Goal: Task Accomplishment & Management: Use online tool/utility

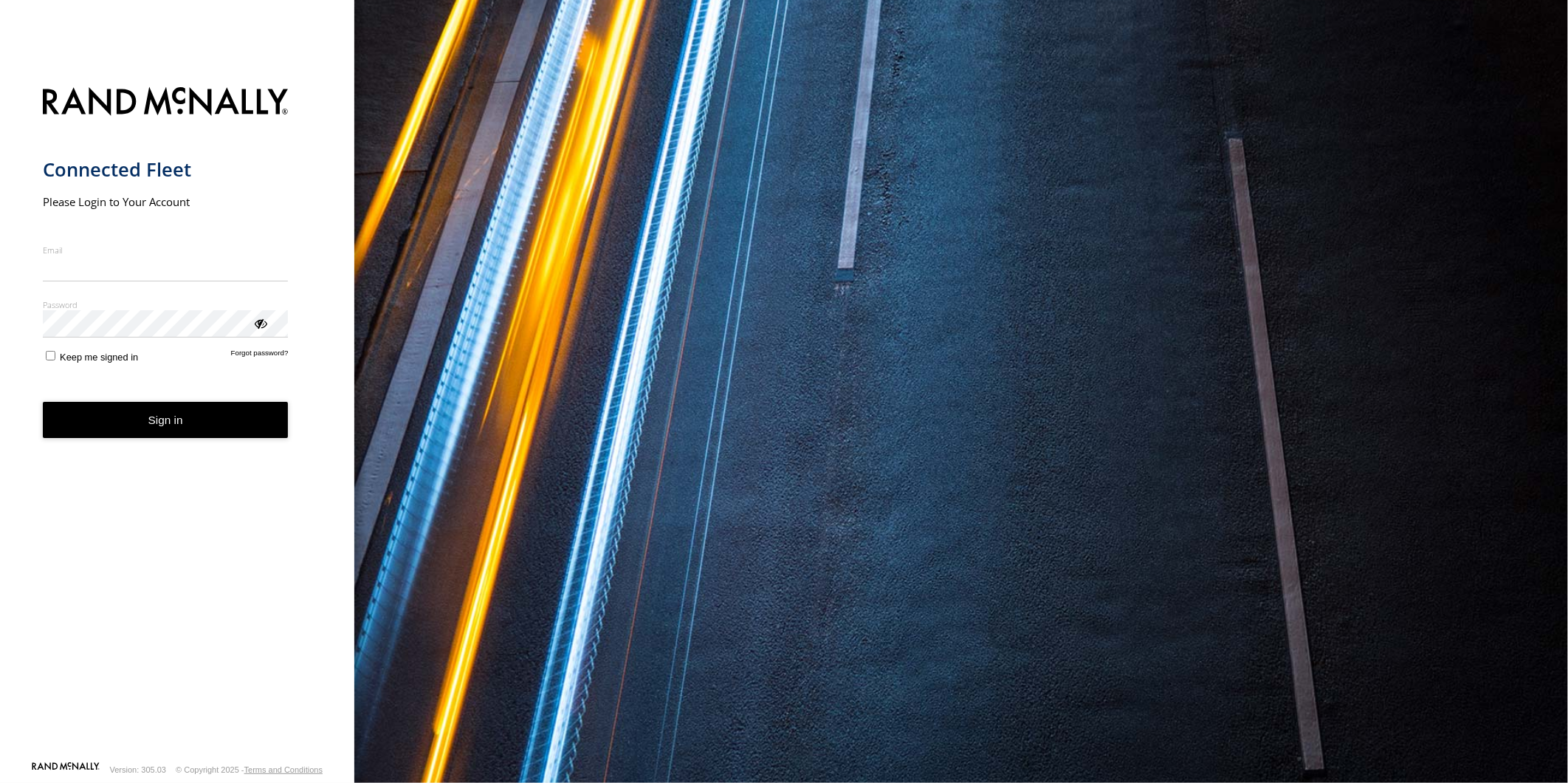
type input "**********"
click at [147, 438] on form "**********" at bounding box center [177, 419] width 270 height 683
click at [200, 424] on button "Sign in" at bounding box center [165, 420] width 246 height 37
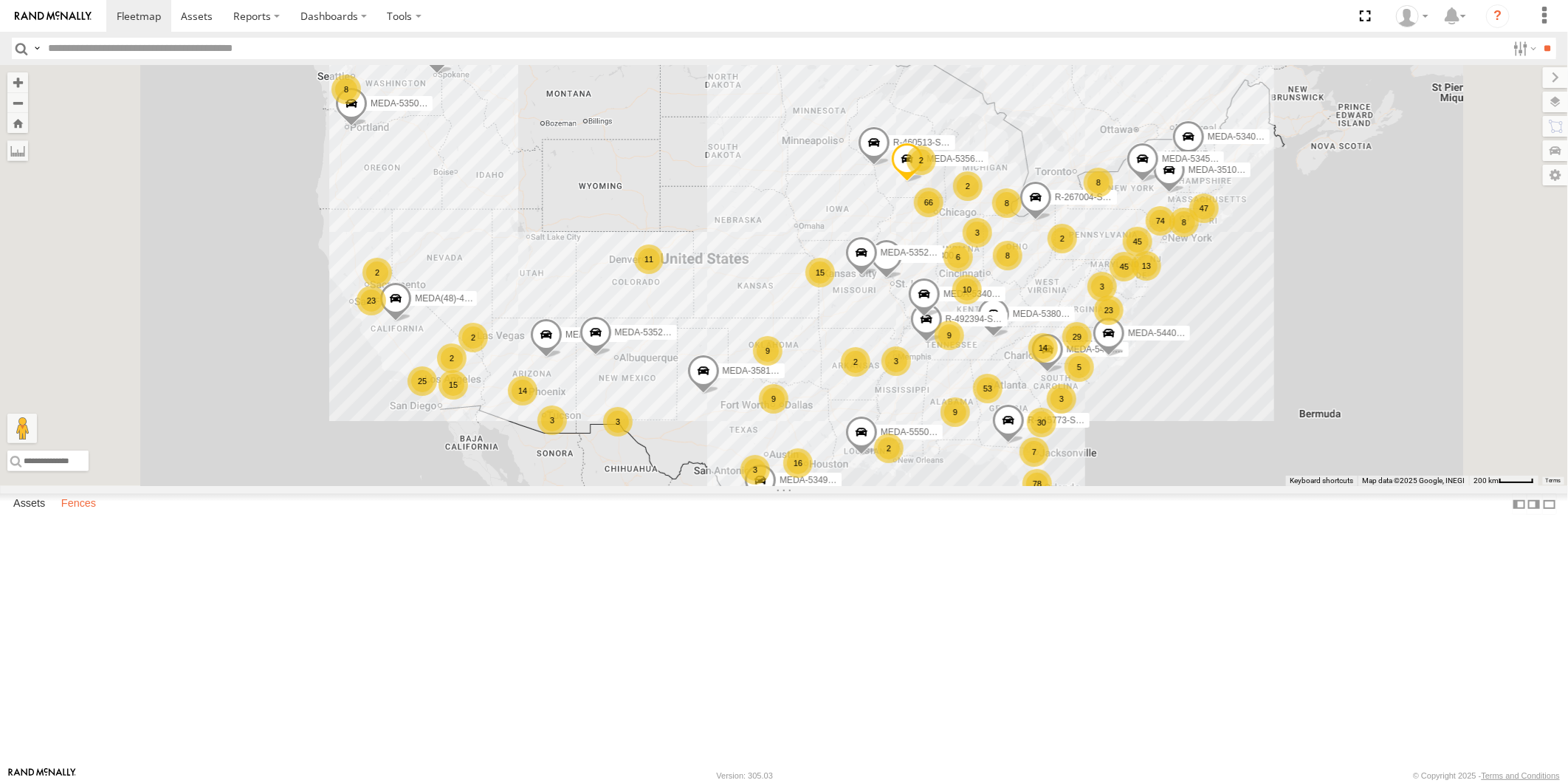
click at [87, 515] on label "Fences" at bounding box center [78, 503] width 49 height 20
click at [0, 0] on link "Fence Mgt" at bounding box center [0, 0] width 0 height 0
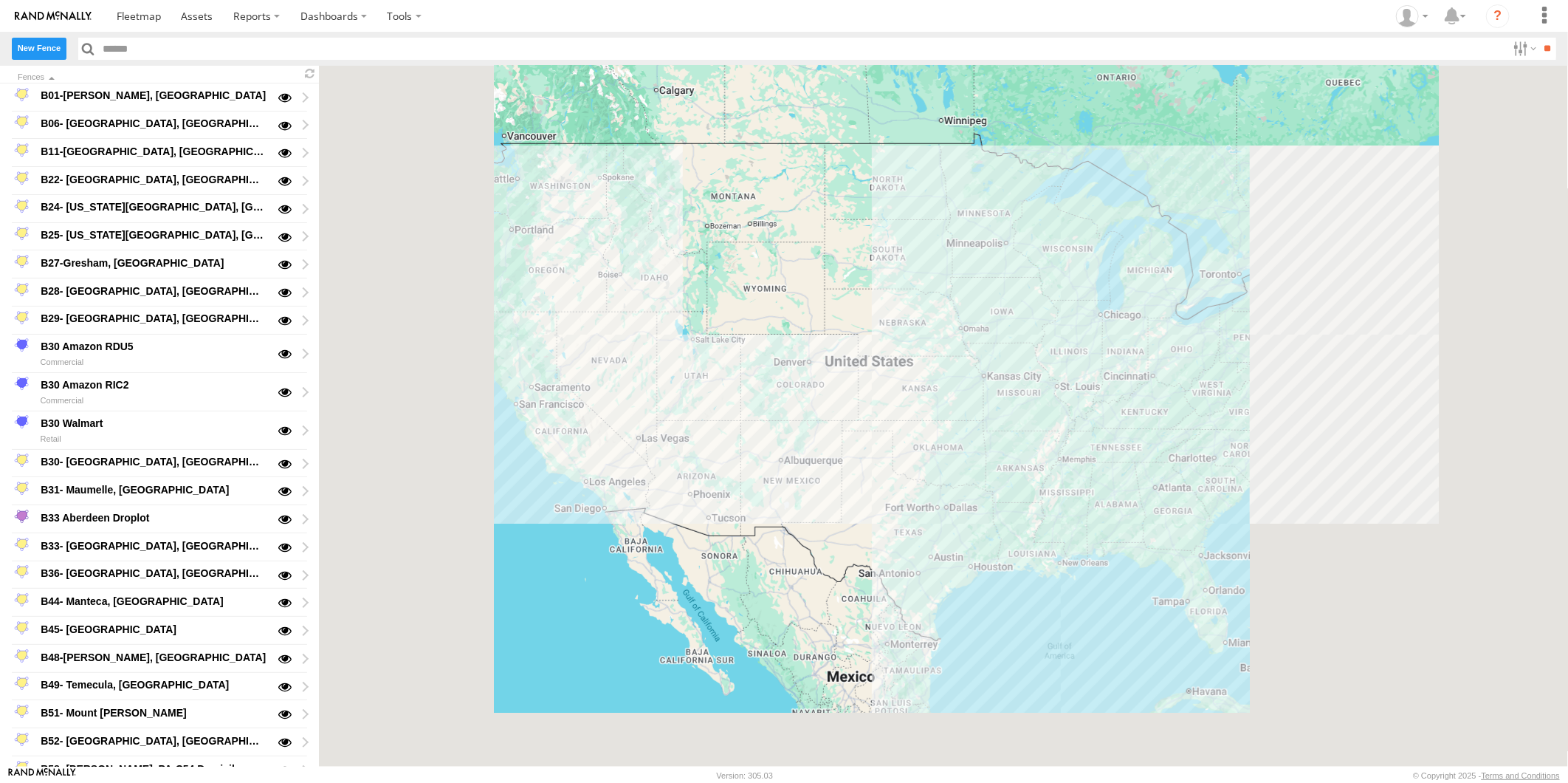
click at [33, 52] on label "New Fence" at bounding box center [39, 48] width 55 height 21
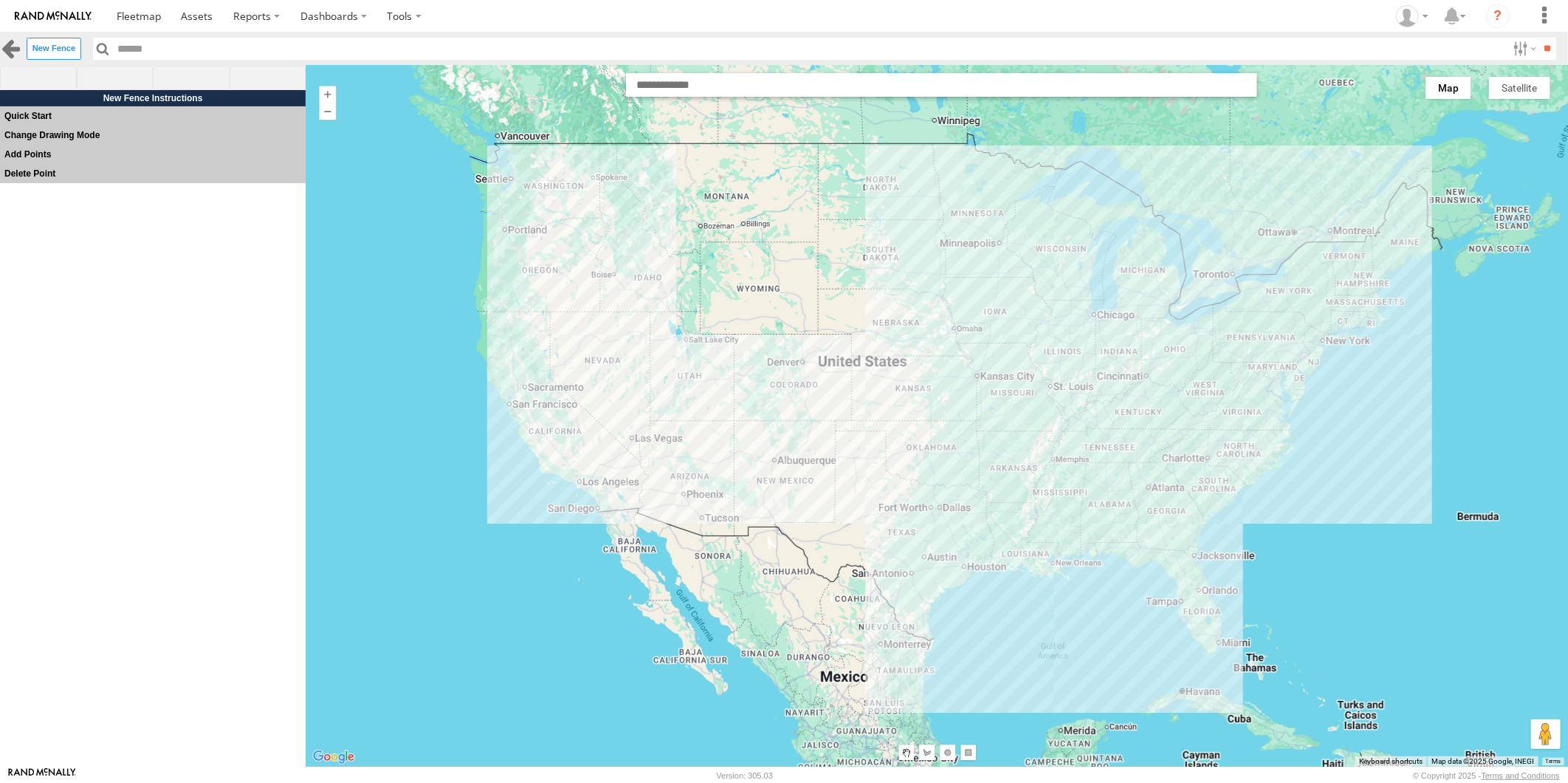
click at [8, 47] on link at bounding box center [11, 48] width 21 height 21
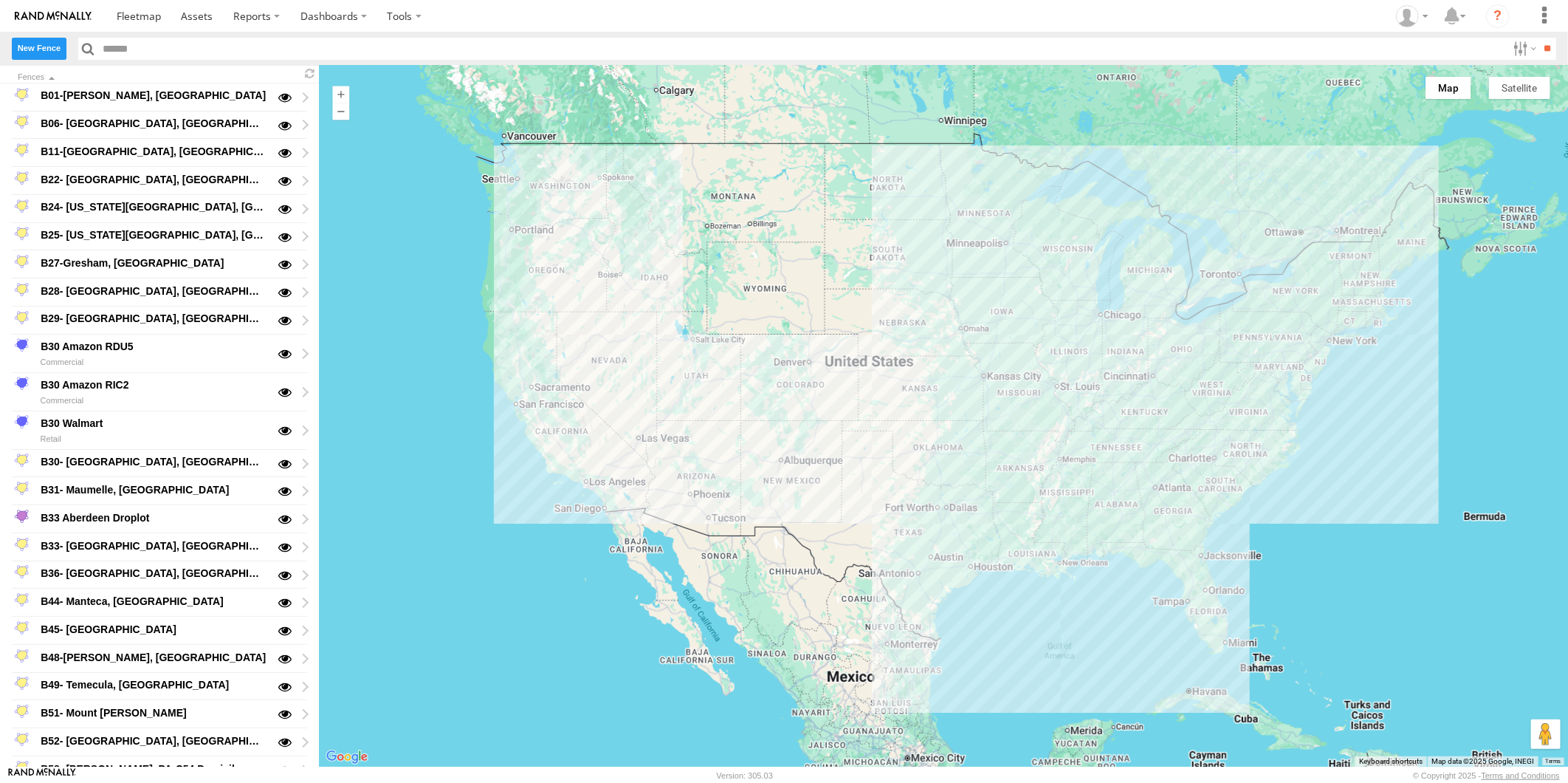
click at [17, 42] on label "New Fence" at bounding box center [39, 48] width 55 height 21
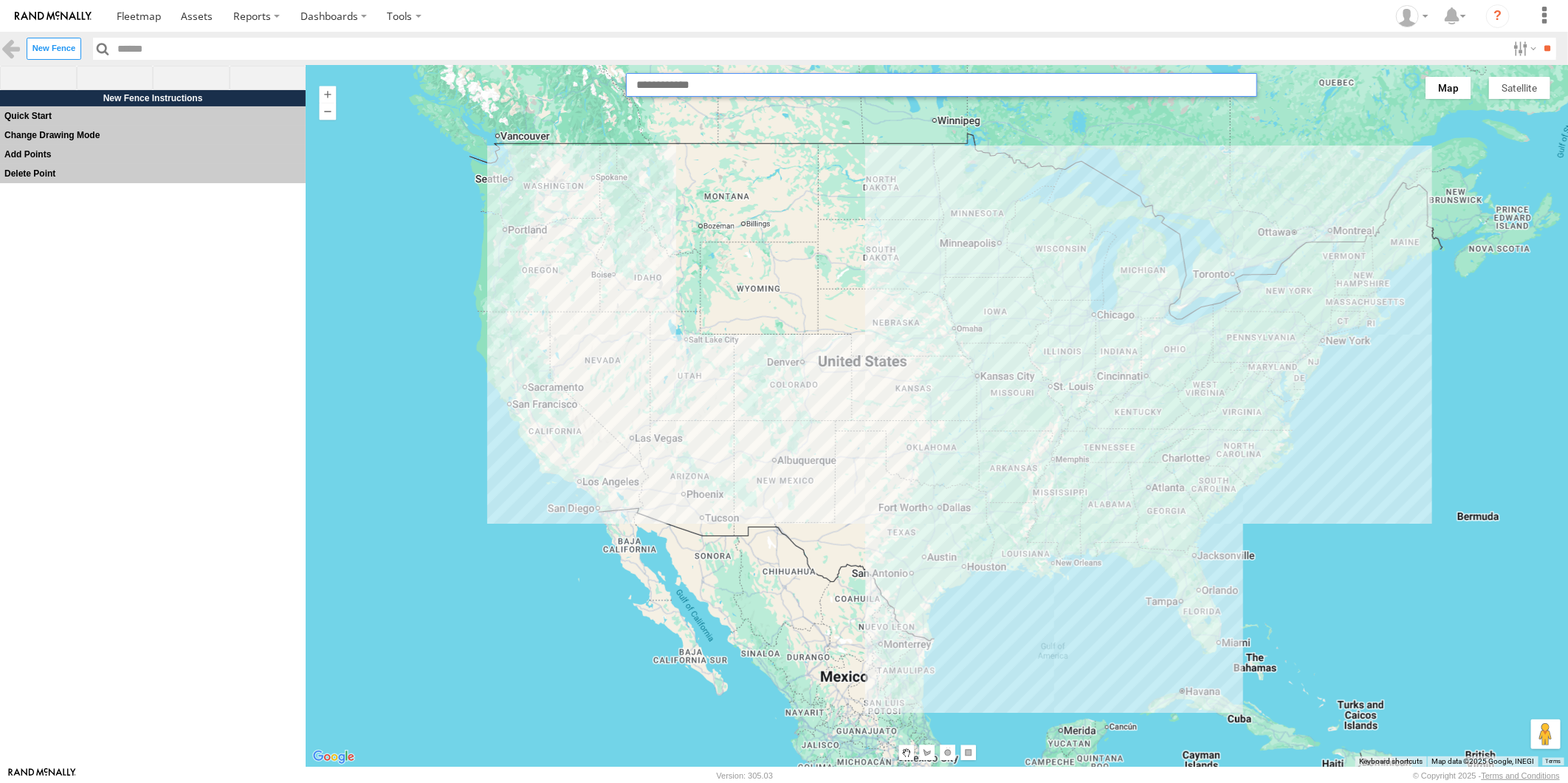
click at [680, 93] on input "text" at bounding box center [942, 85] width 631 height 24
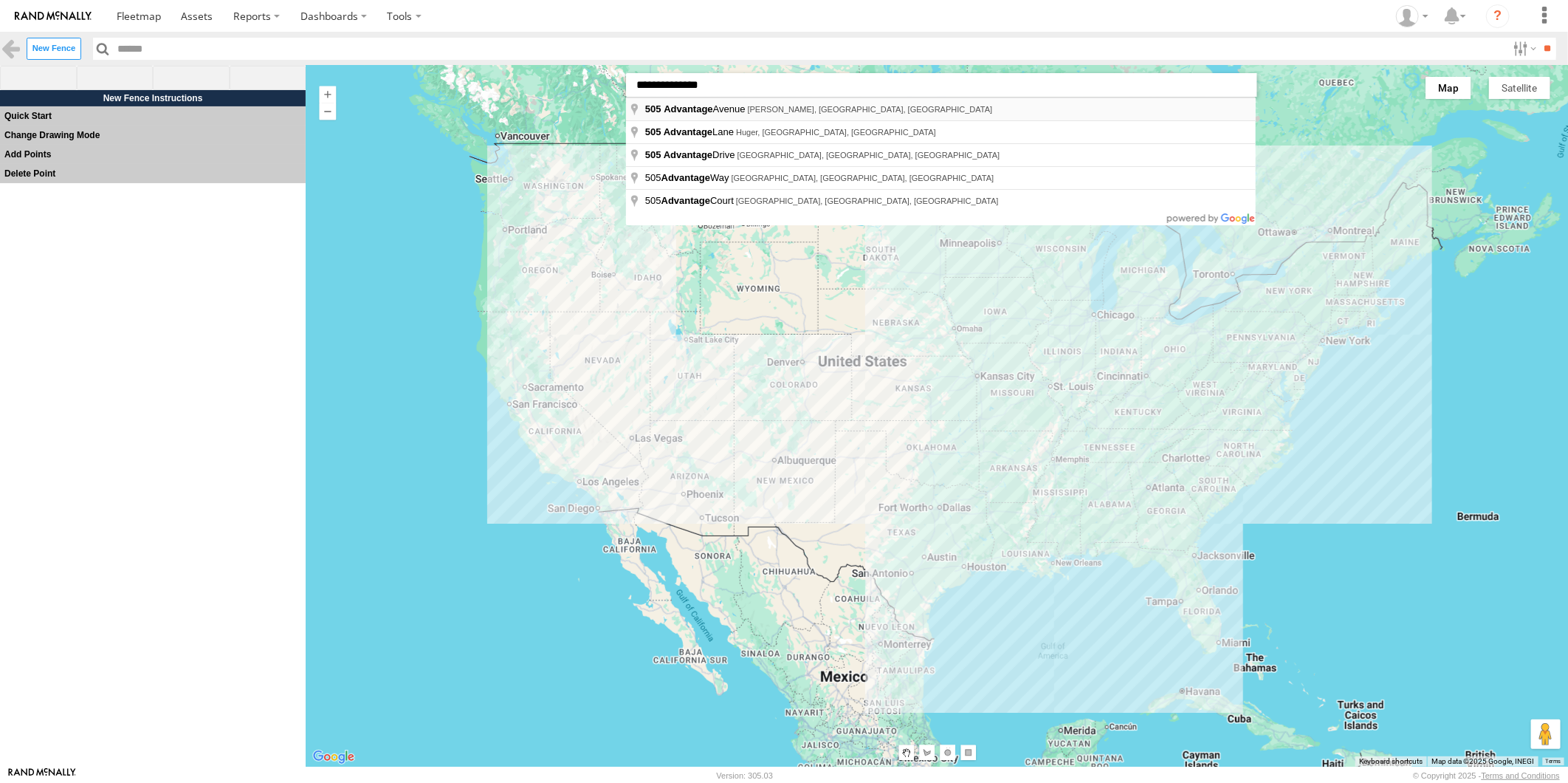
type input "**********"
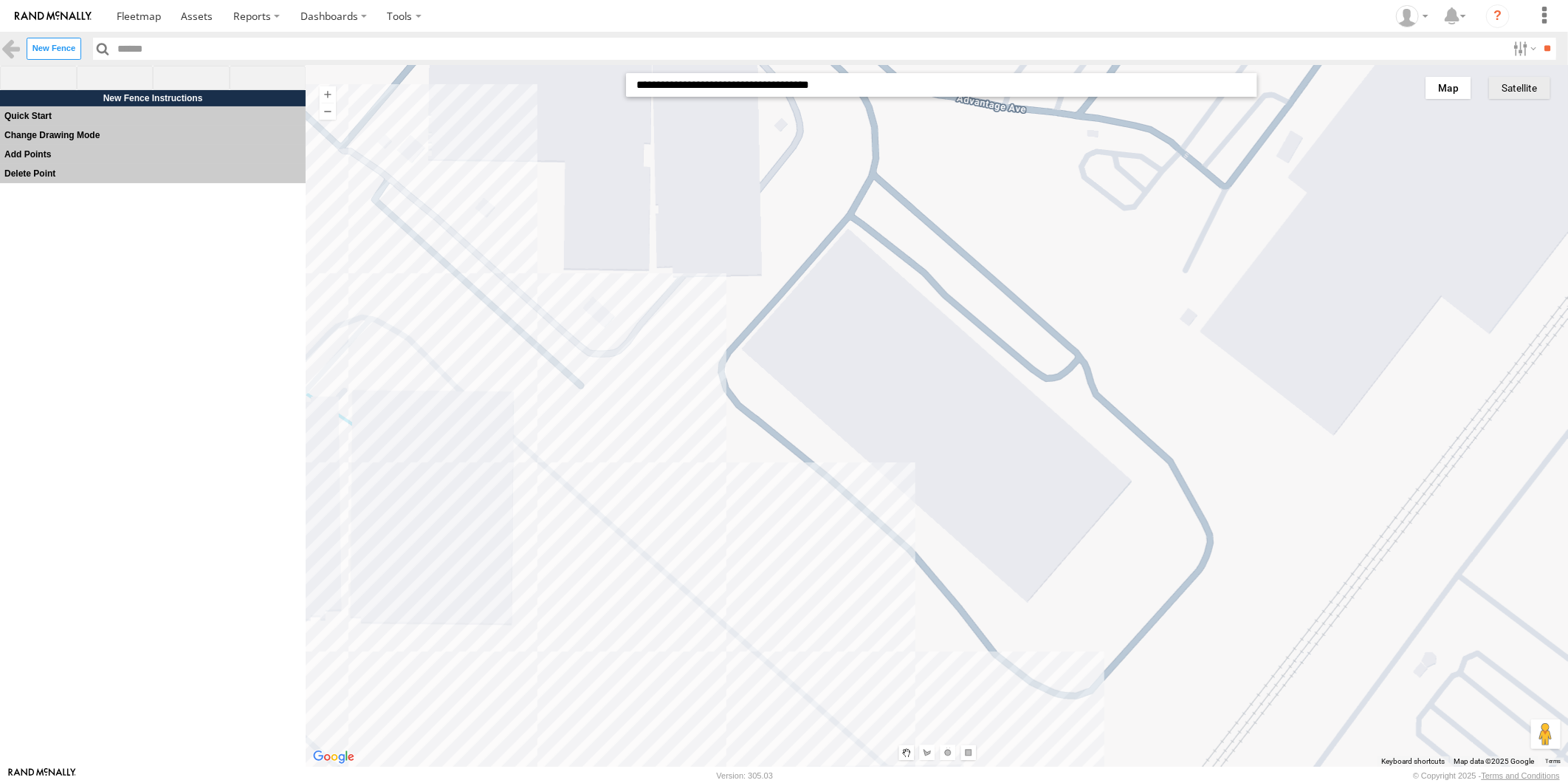
click at [1538, 91] on button "Satellite" at bounding box center [1520, 88] width 62 height 22
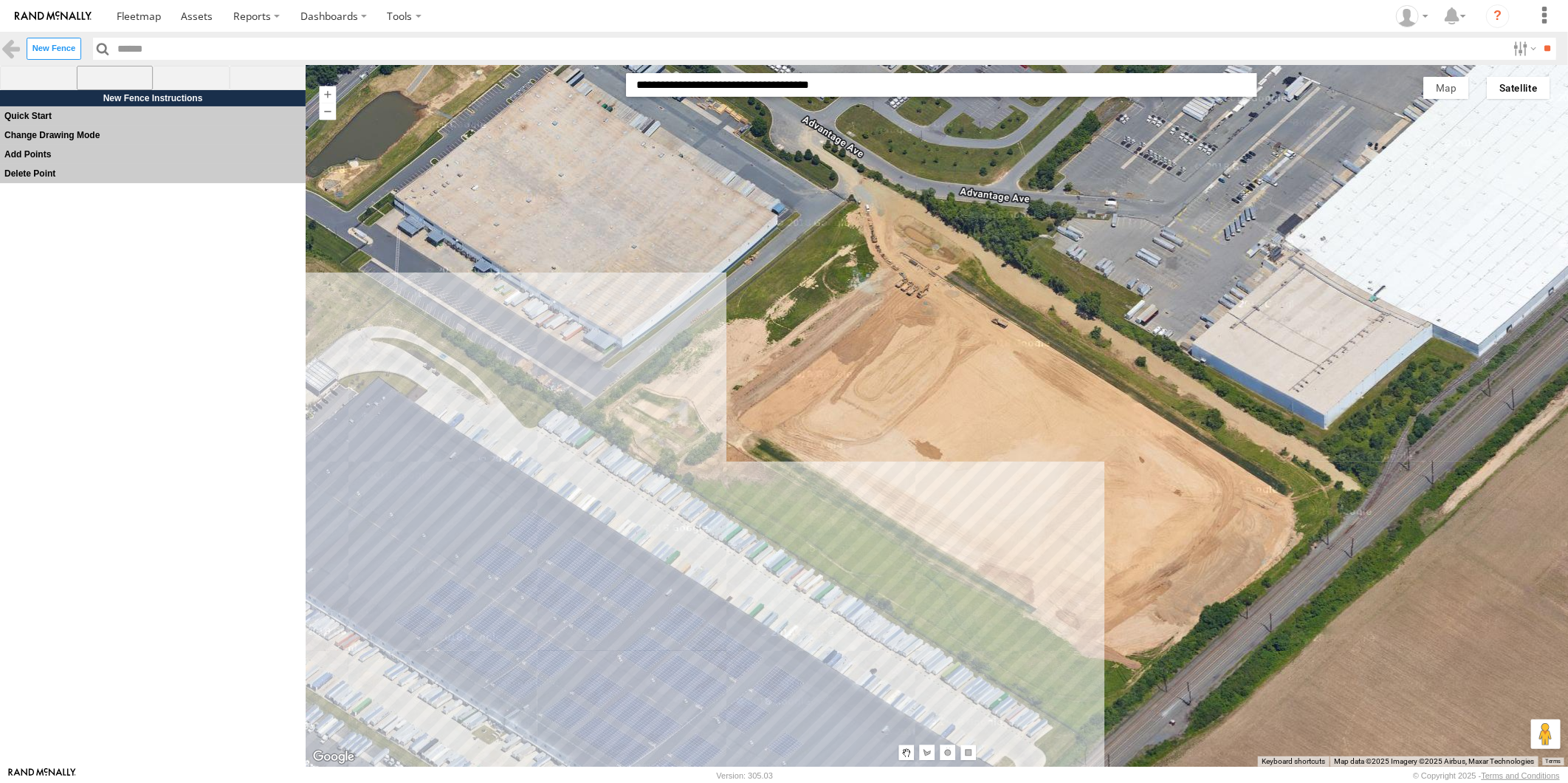
click at [109, 80] on span at bounding box center [116, 78] width 77 height 25
click at [905, 194] on div at bounding box center [937, 415] width 1263 height 701
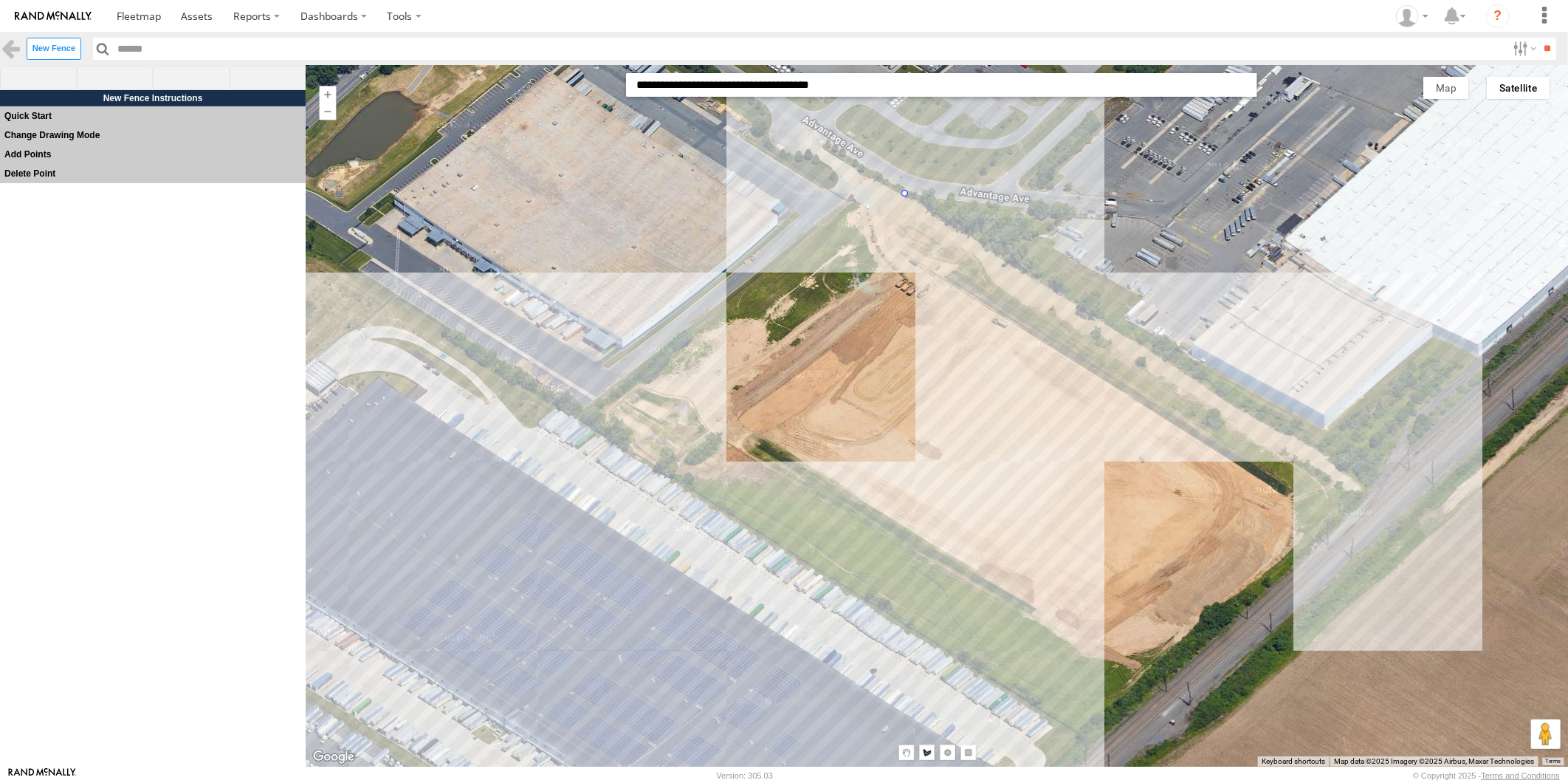
click at [1382, 484] on div at bounding box center [937, 415] width 1263 height 701
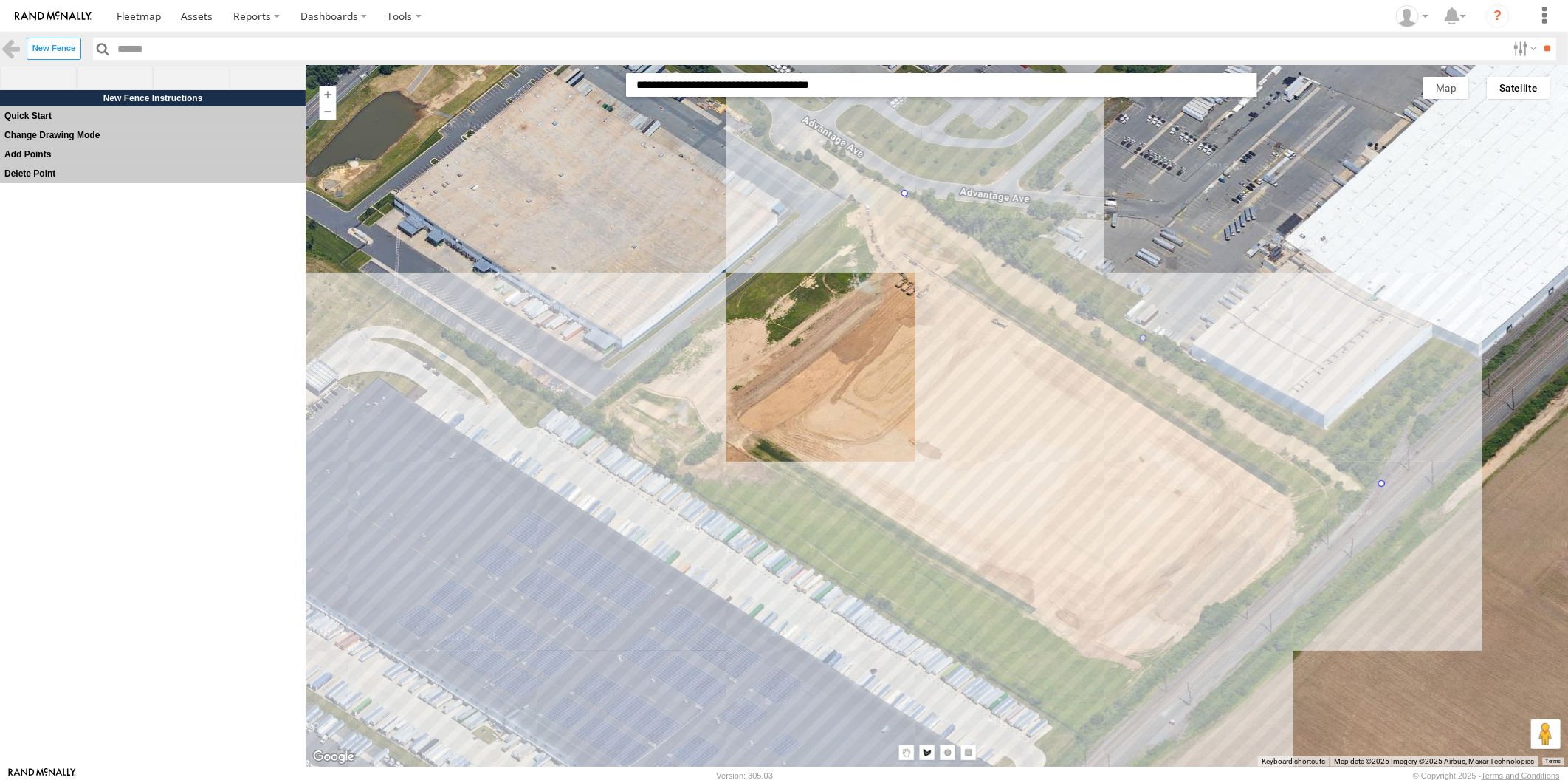
click at [1097, 718] on div at bounding box center [937, 415] width 1263 height 701
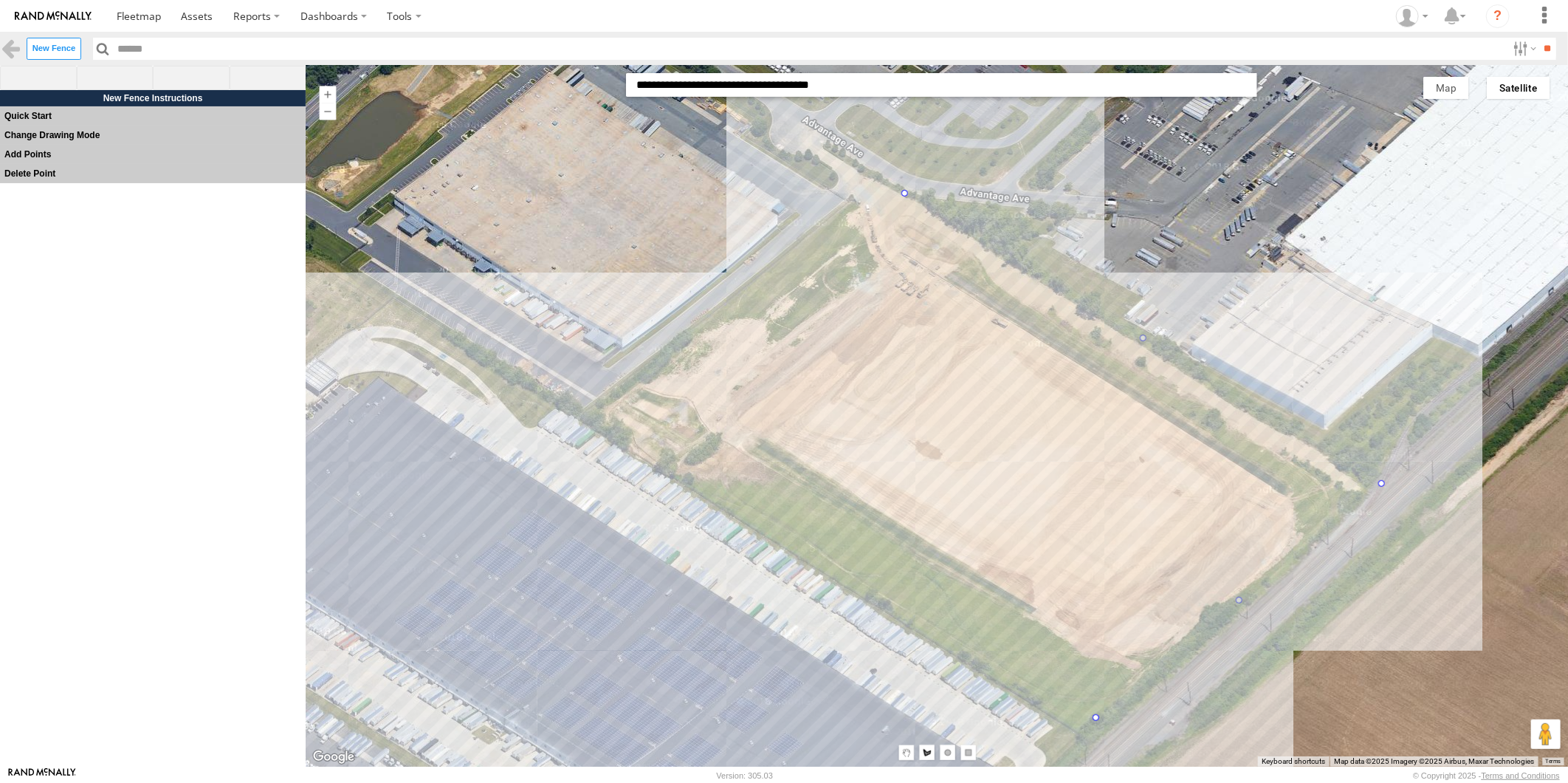
click at [626, 396] on div at bounding box center [937, 415] width 1263 height 701
click at [873, 176] on div at bounding box center [937, 415] width 1263 height 701
click at [903, 194] on div at bounding box center [937, 415] width 1263 height 701
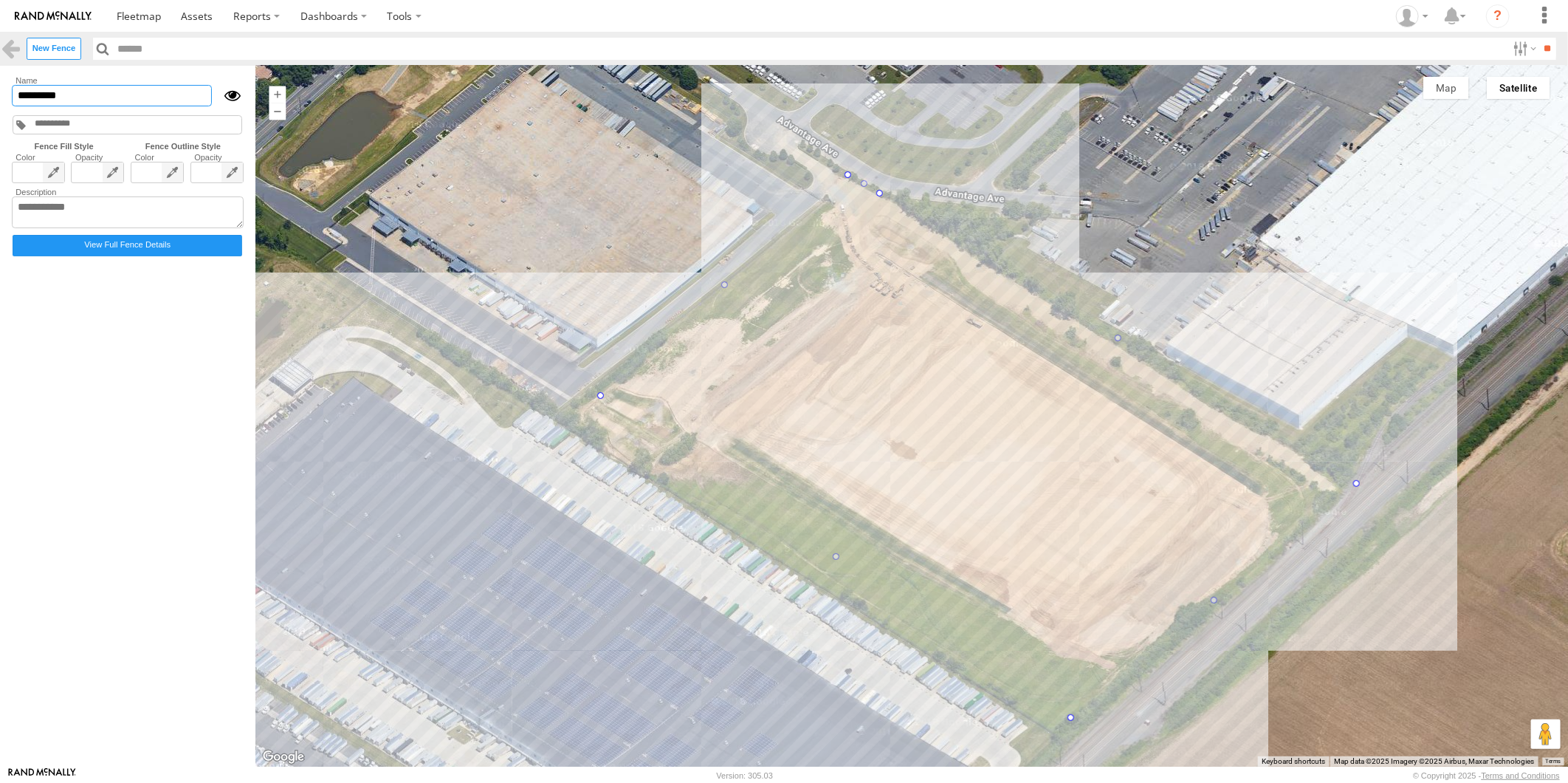
drag, startPoint x: 109, startPoint y: 94, endPoint x: -7, endPoint y: 97, distance: 116.0
click at [0, 97] on html at bounding box center [784, 392] width 1568 height 783
type input "**********"
click at [49, 120] on input "text" at bounding box center [68, 123] width 71 height 11
click at [53, 319] on form "**********" at bounding box center [127, 416] width 238 height 684
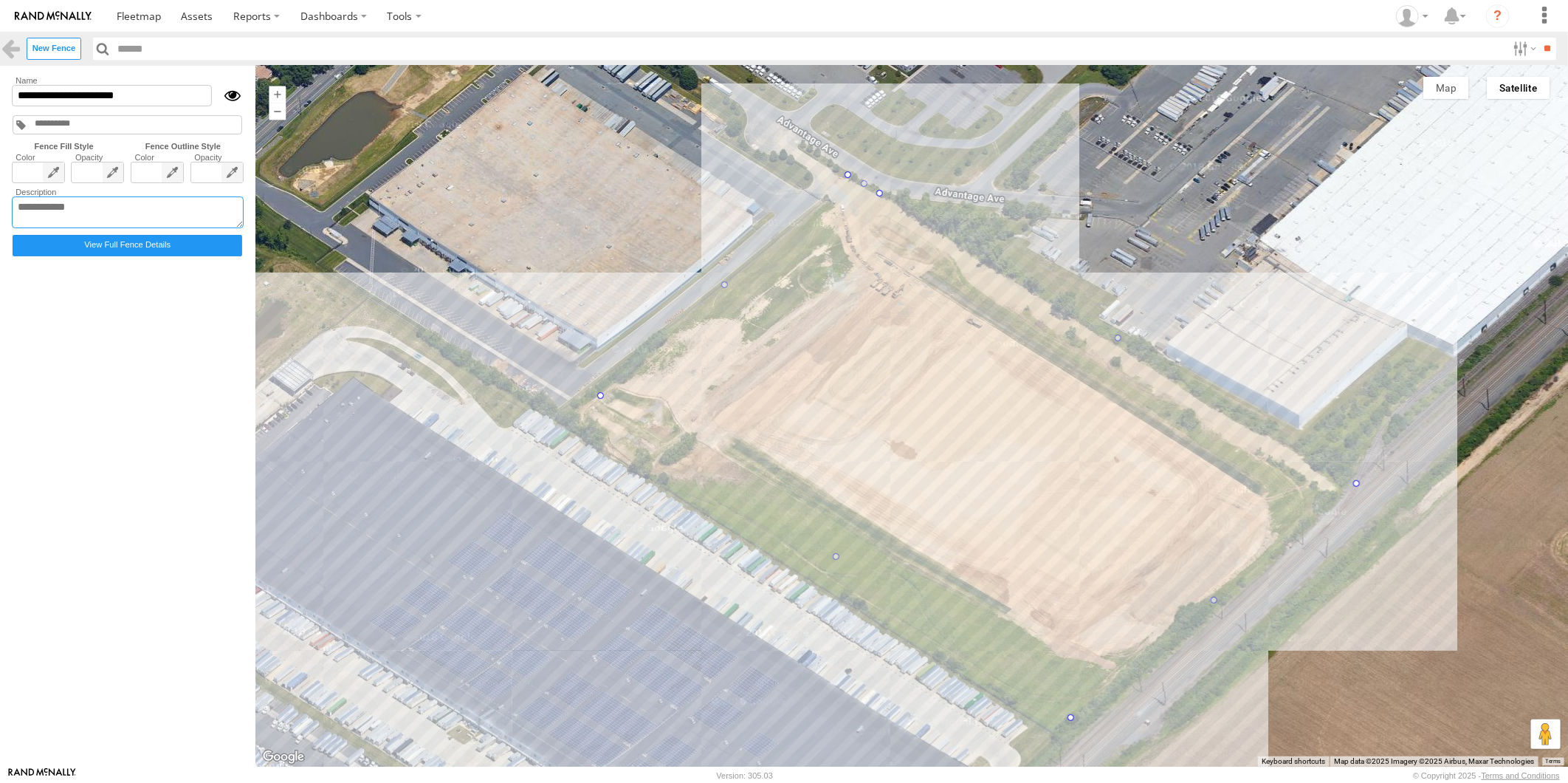
click at [55, 216] on textarea at bounding box center [127, 213] width 232 height 33
type textarea "**********"
click at [142, 387] on form "**********" at bounding box center [127, 416] width 238 height 684
click at [13, 49] on link at bounding box center [11, 48] width 21 height 21
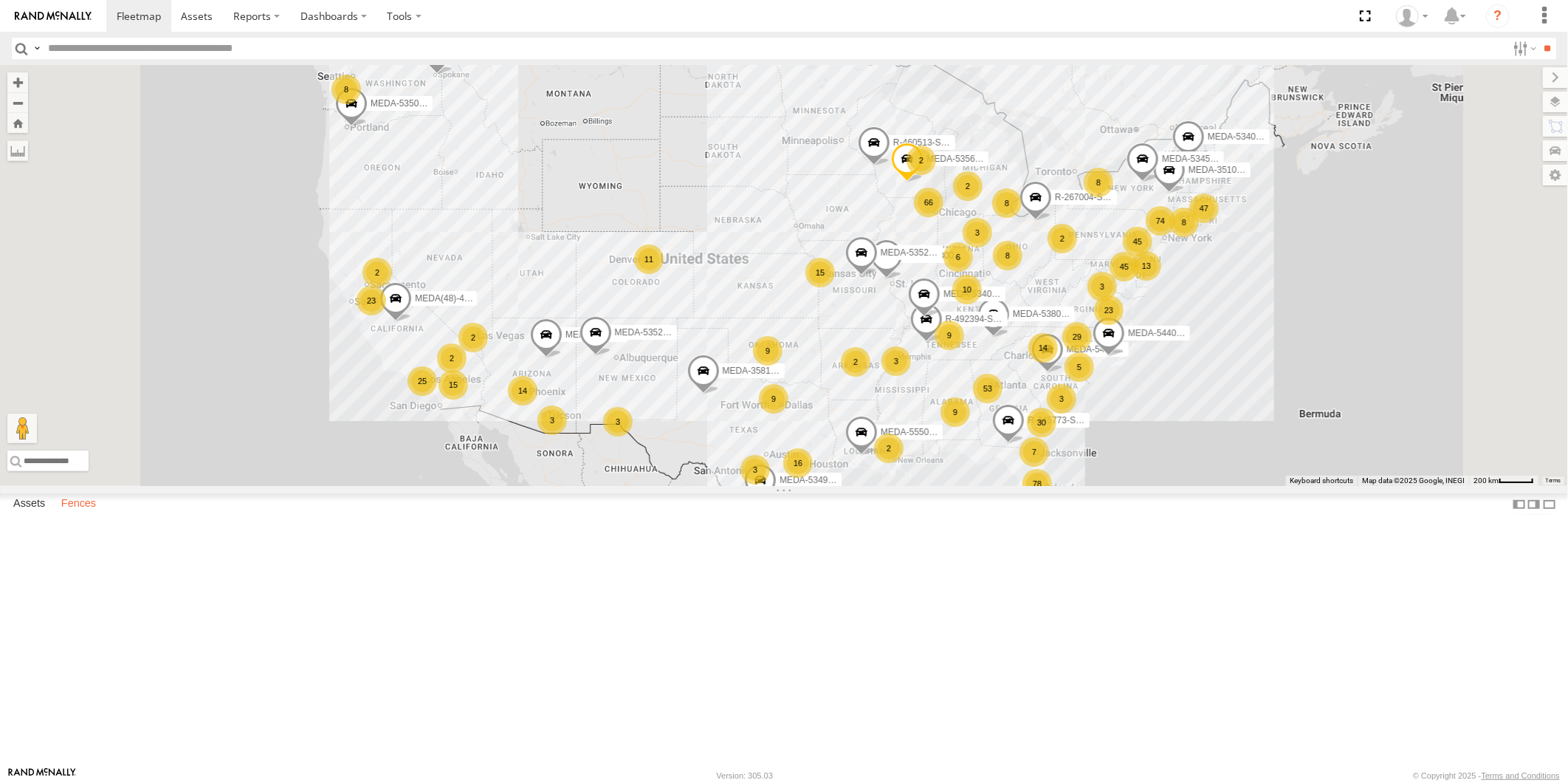
click at [90, 515] on label "Fences" at bounding box center [78, 503] width 49 height 20
click at [83, 515] on label "Fences" at bounding box center [78, 503] width 49 height 20
click at [0, 0] on div "Paulsboro Prime Source" at bounding box center [0, 0] width 0 height 0
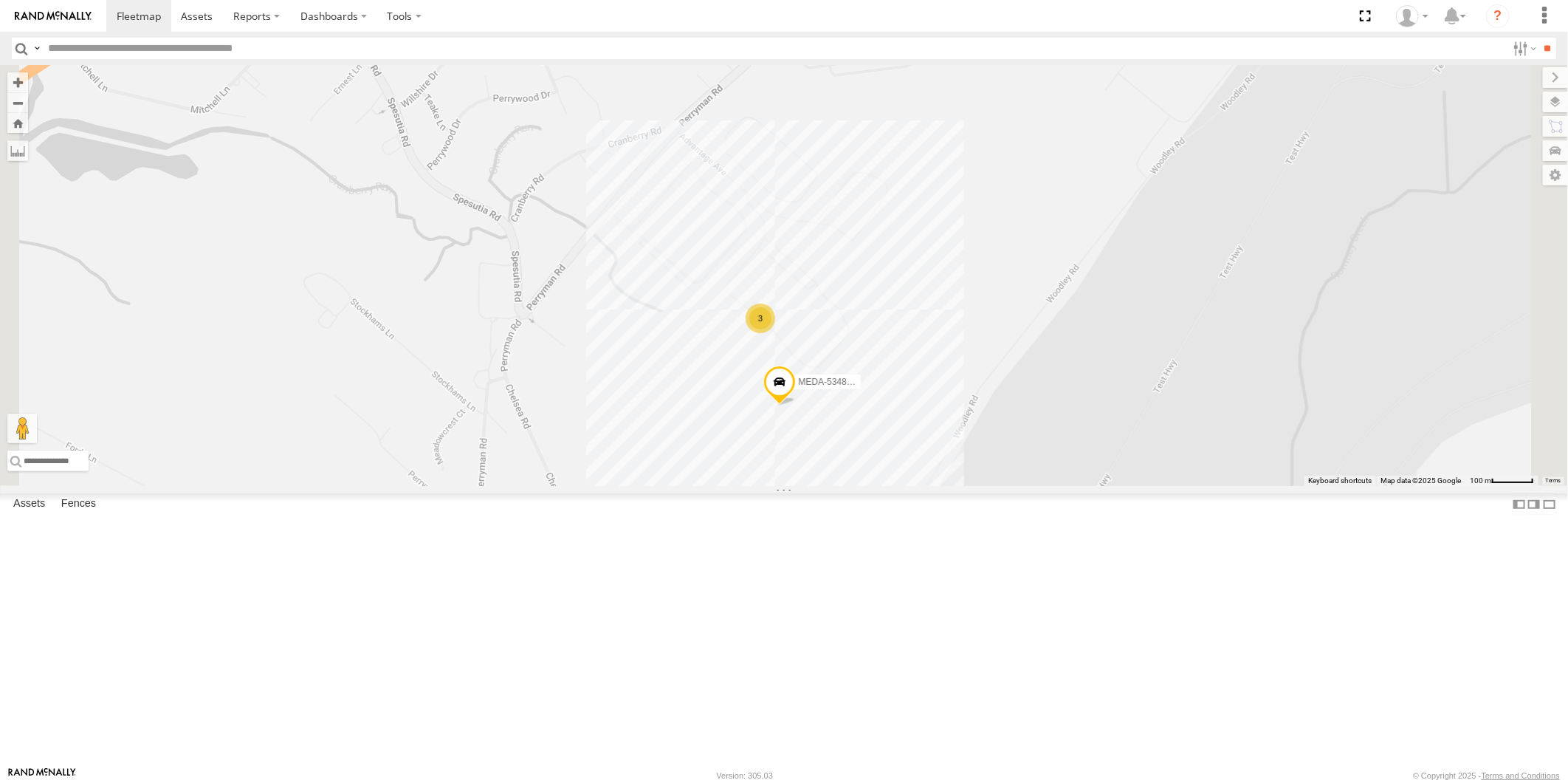
click at [983, 486] on div "MEDA-534833-Swing 3" at bounding box center [784, 275] width 1568 height 421
click at [894, 343] on link at bounding box center [887, 338] width 15 height 11
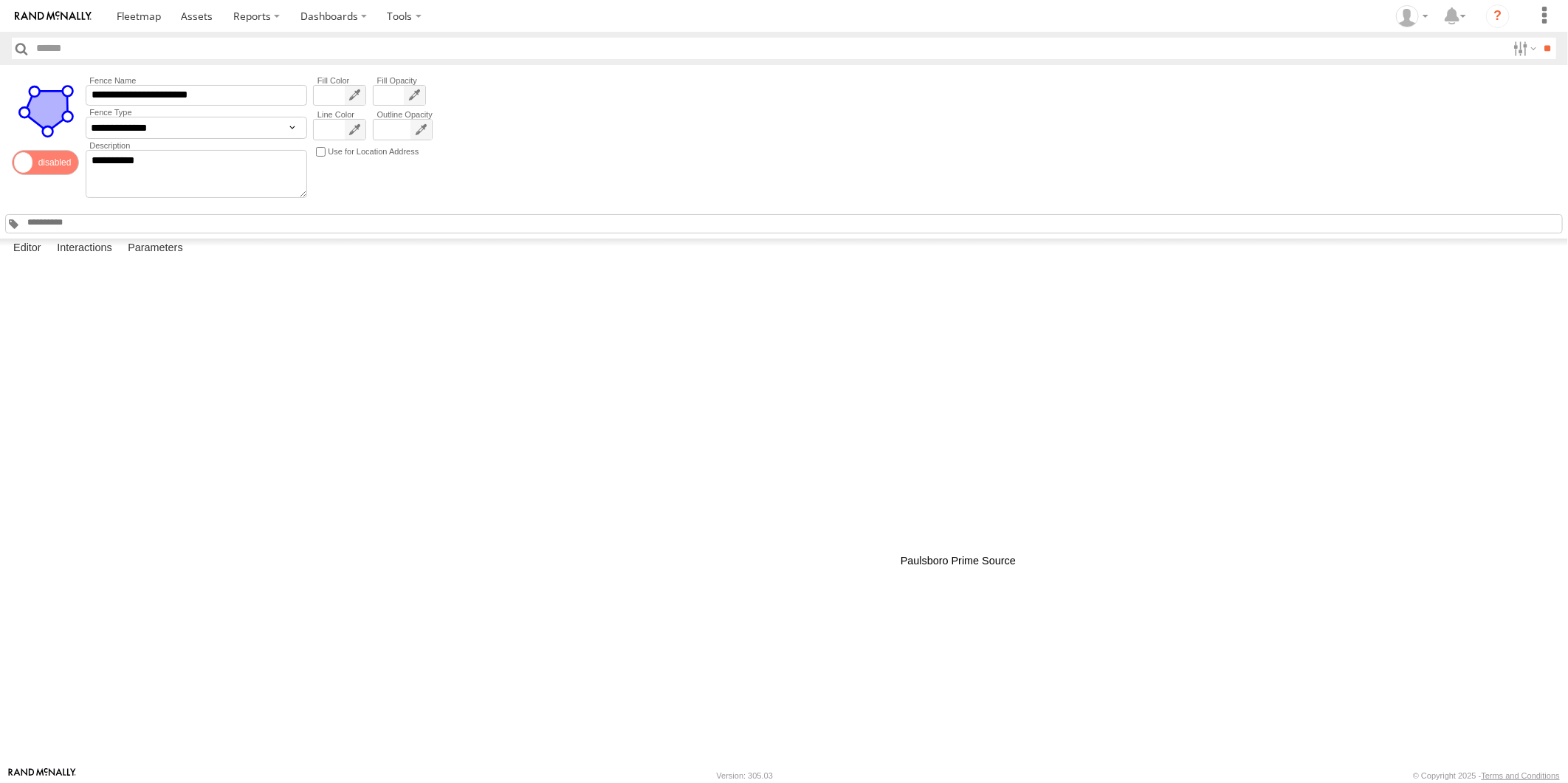
click at [0, 0] on div at bounding box center [0, 0] width 0 height 0
drag, startPoint x: 885, startPoint y: 549, endPoint x: 869, endPoint y: 567, distance: 24.1
drag, startPoint x: 763, startPoint y: 433, endPoint x: 736, endPoint y: 458, distance: 36.8
click at [134, 18] on span at bounding box center [139, 15] width 44 height 14
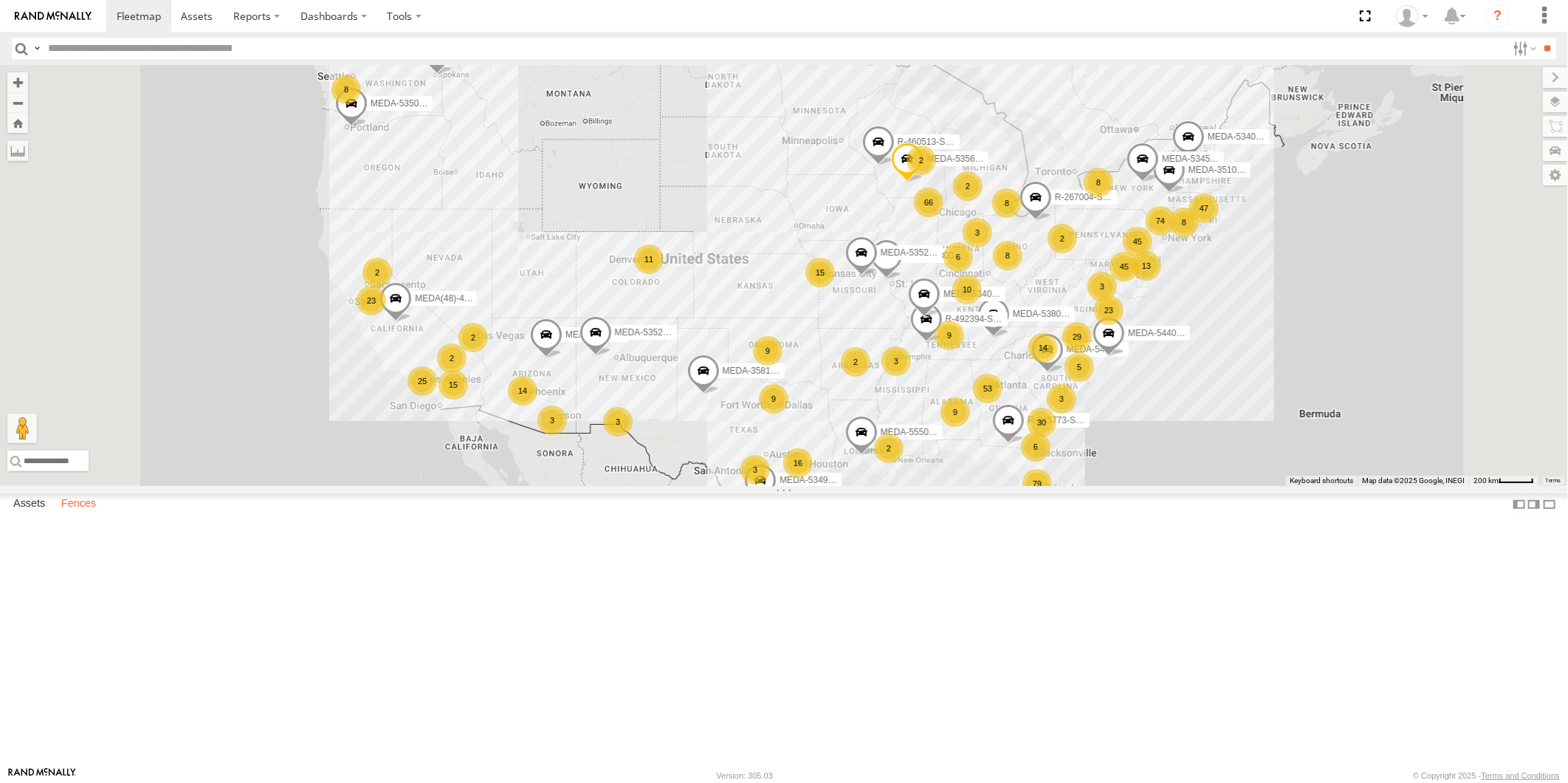
click at [80, 515] on label "Fences" at bounding box center [78, 503] width 49 height 20
click at [0, 0] on div "Paulsboro Prime Source" at bounding box center [0, 0] width 0 height 0
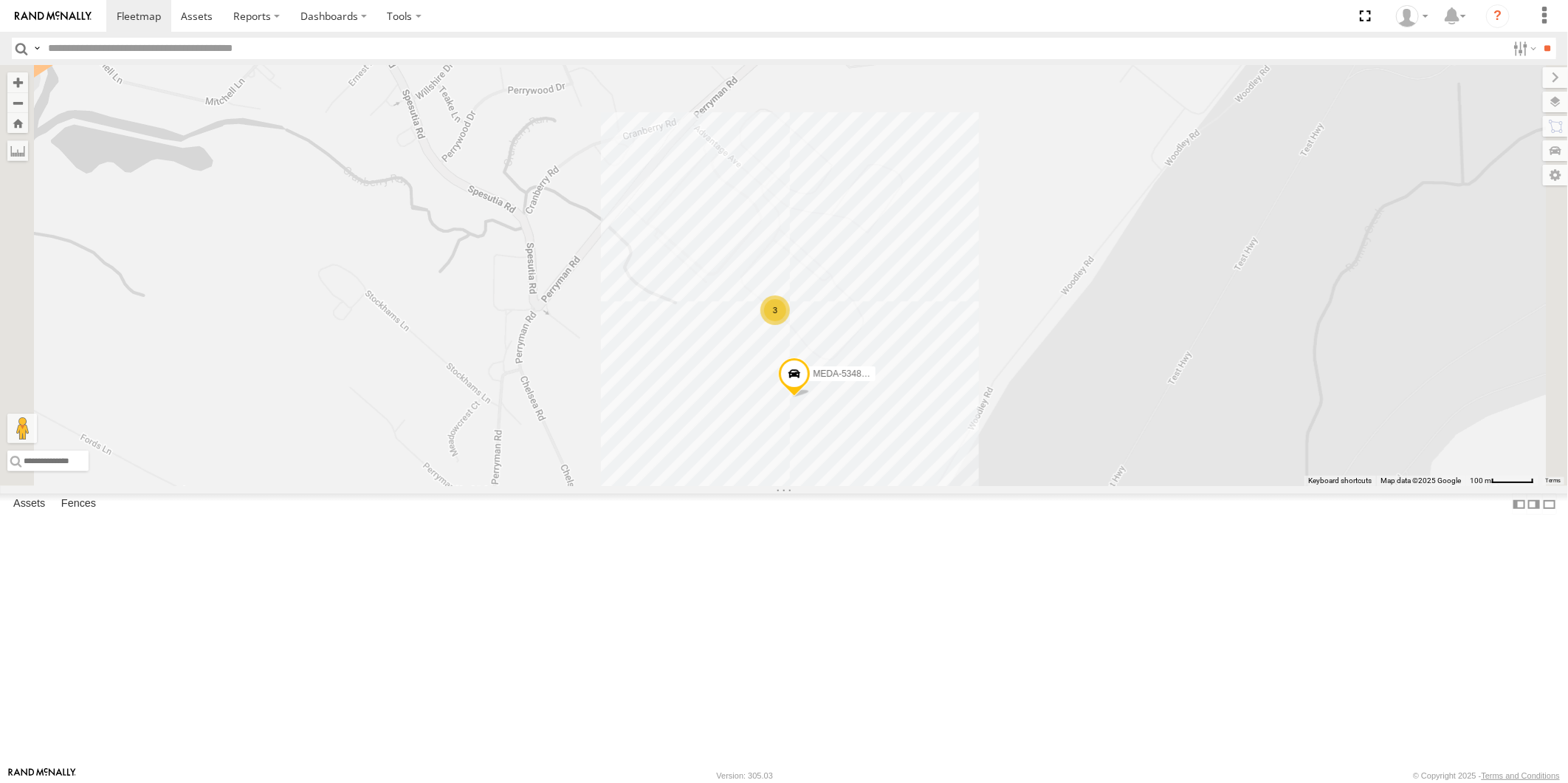
click at [1001, 486] on div "MEDA-534833-Swing 3" at bounding box center [784, 275] width 1568 height 421
click at [913, 378] on link at bounding box center [905, 372] width 15 height 11
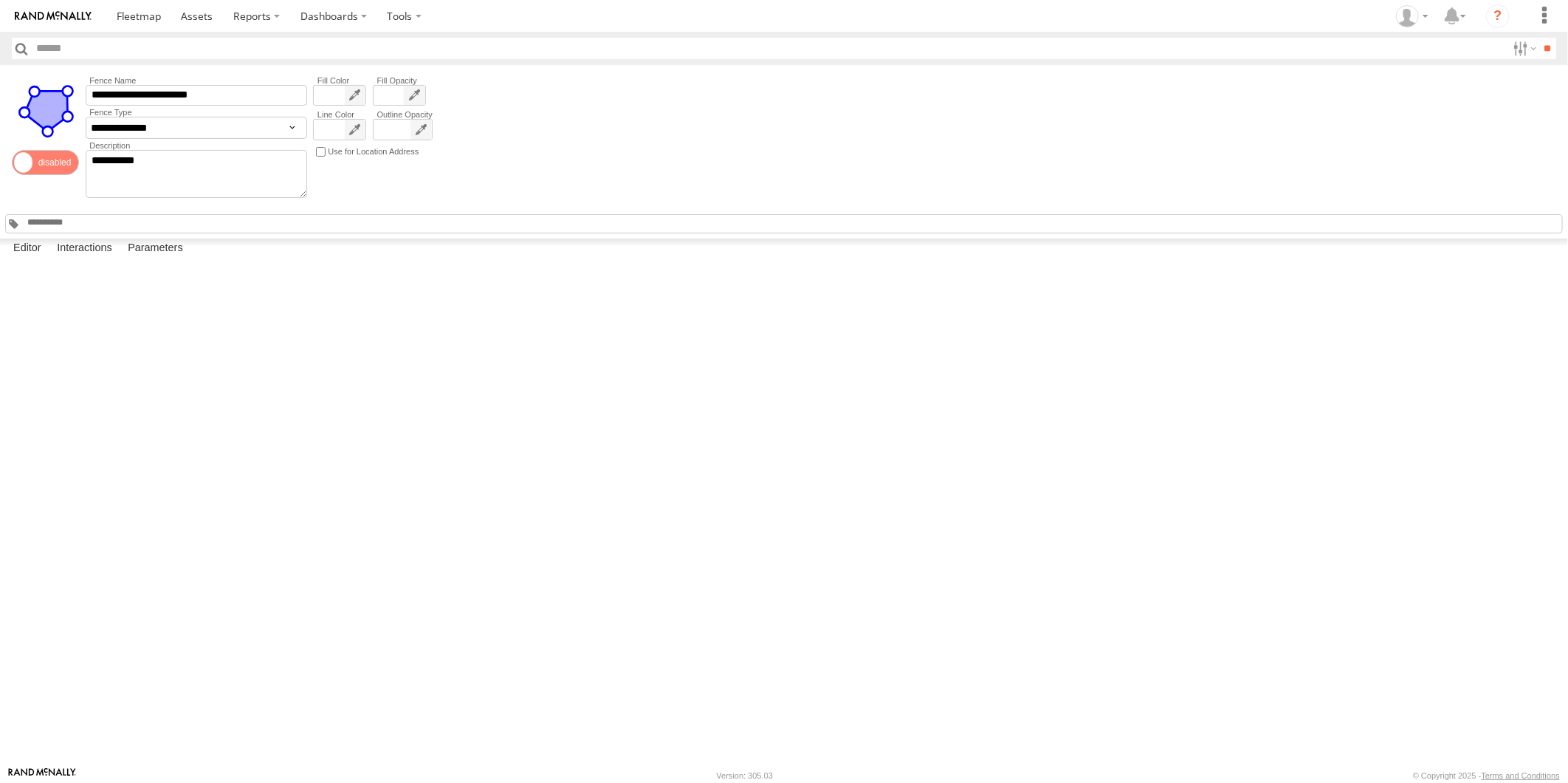
drag, startPoint x: 825, startPoint y: 699, endPoint x: 819, endPoint y: 704, distance: 7.8
click at [0, 0] on div at bounding box center [0, 0] width 0 height 0
drag, startPoint x: 822, startPoint y: 700, endPoint x: 791, endPoint y: 673, distance: 41.1
click at [0, 0] on div at bounding box center [0, 0] width 0 height 0
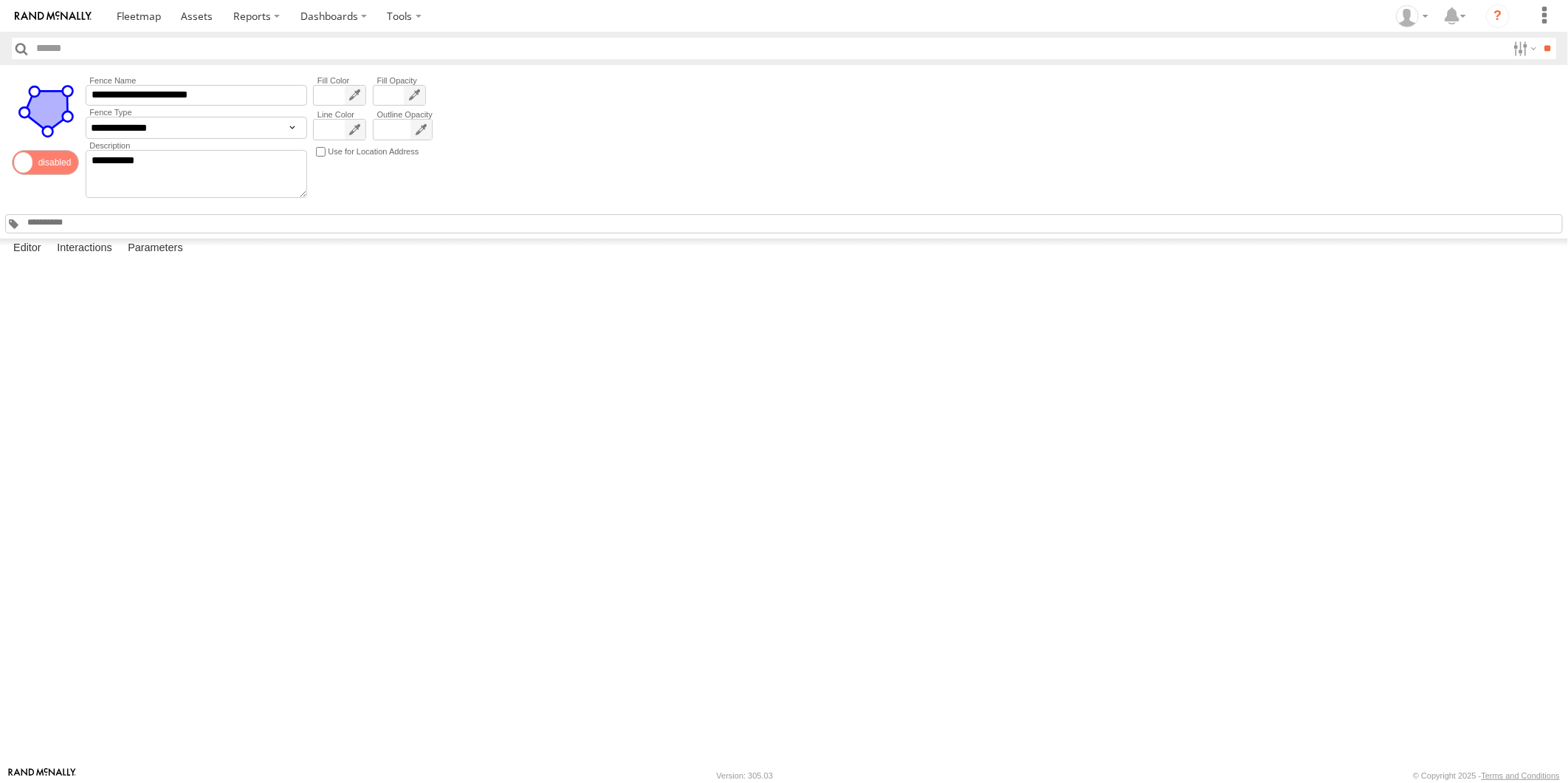
drag, startPoint x: 610, startPoint y: 493, endPoint x: 606, endPoint y: 500, distance: 8.1
click at [0, 0] on div at bounding box center [0, 0] width 0 height 0
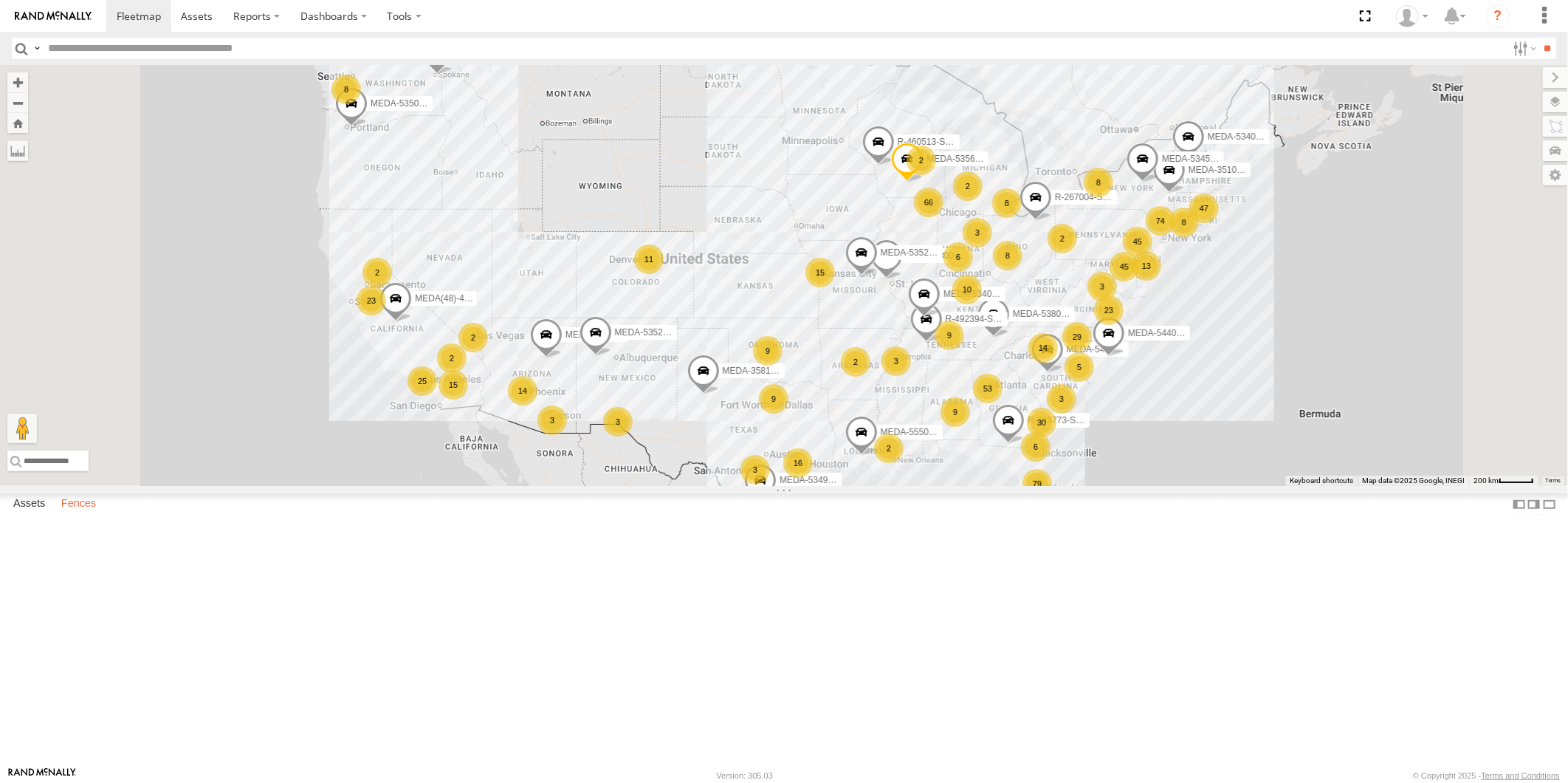
click at [89, 515] on label "Fences" at bounding box center [78, 503] width 49 height 20
click at [0, 0] on div "Paulsboro Prime Source" at bounding box center [0, 0] width 0 height 0
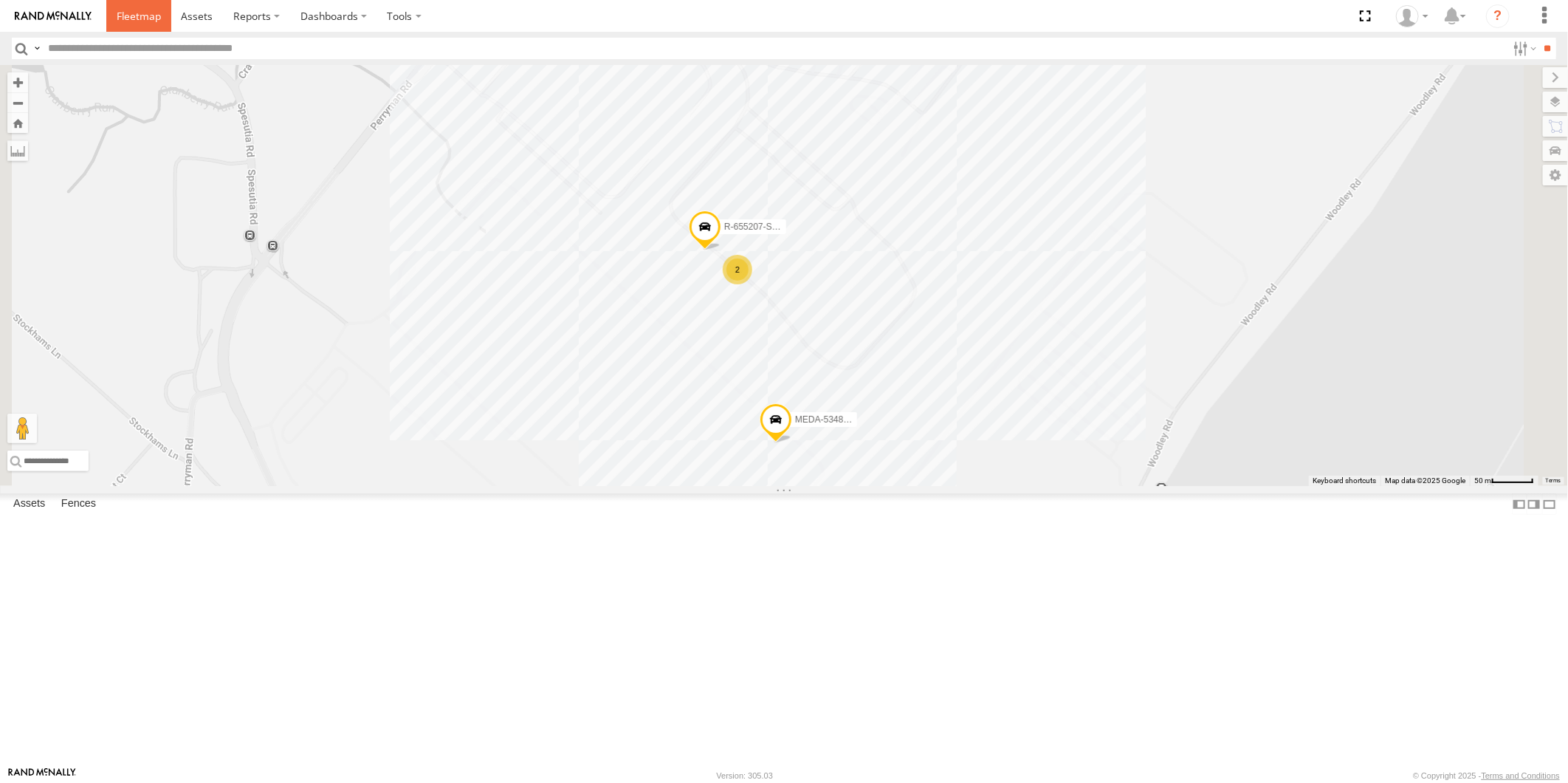
click at [133, 20] on span at bounding box center [139, 15] width 44 height 14
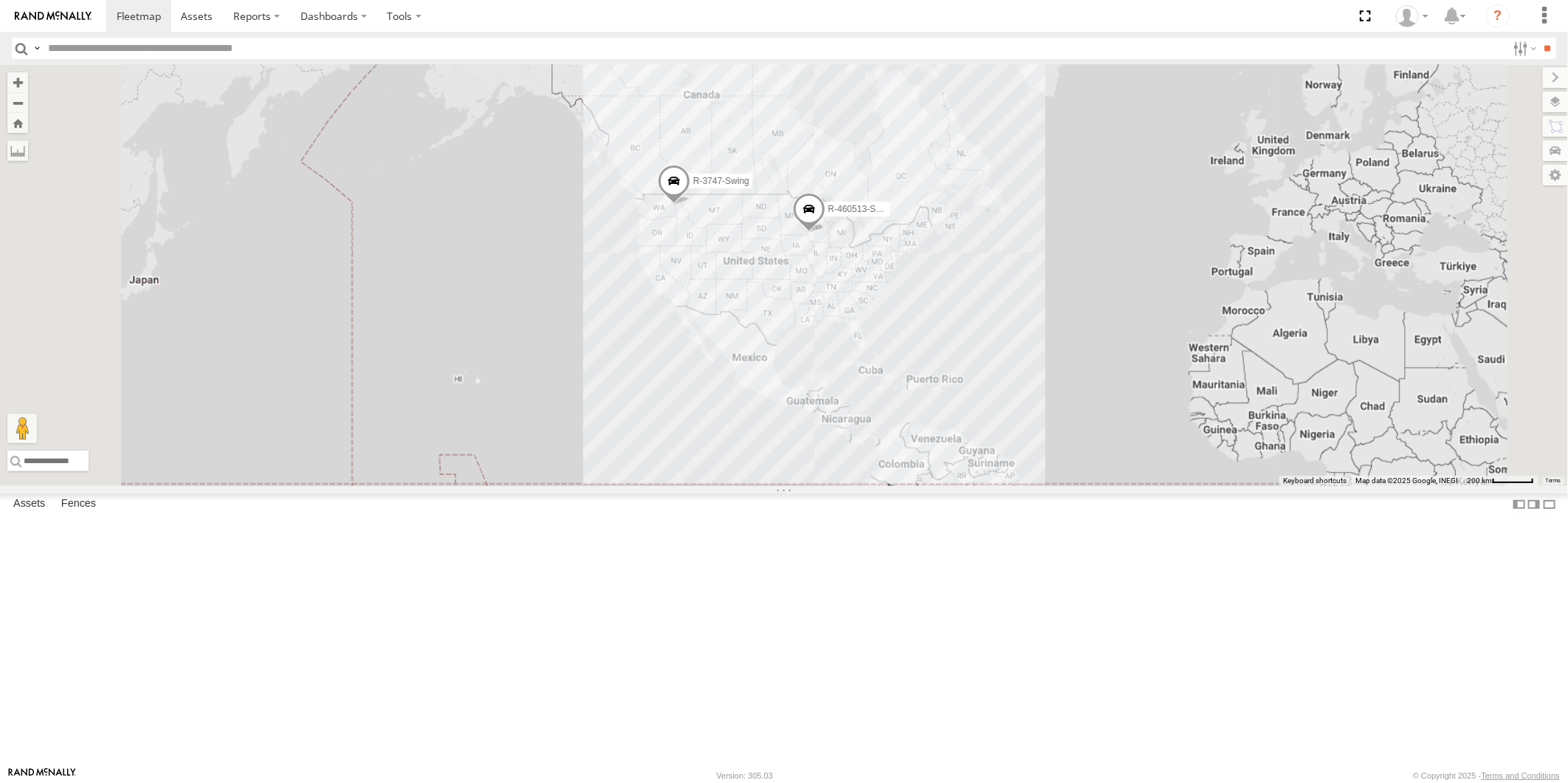
click at [71, 52] on input "text" at bounding box center [775, 48] width 1465 height 21
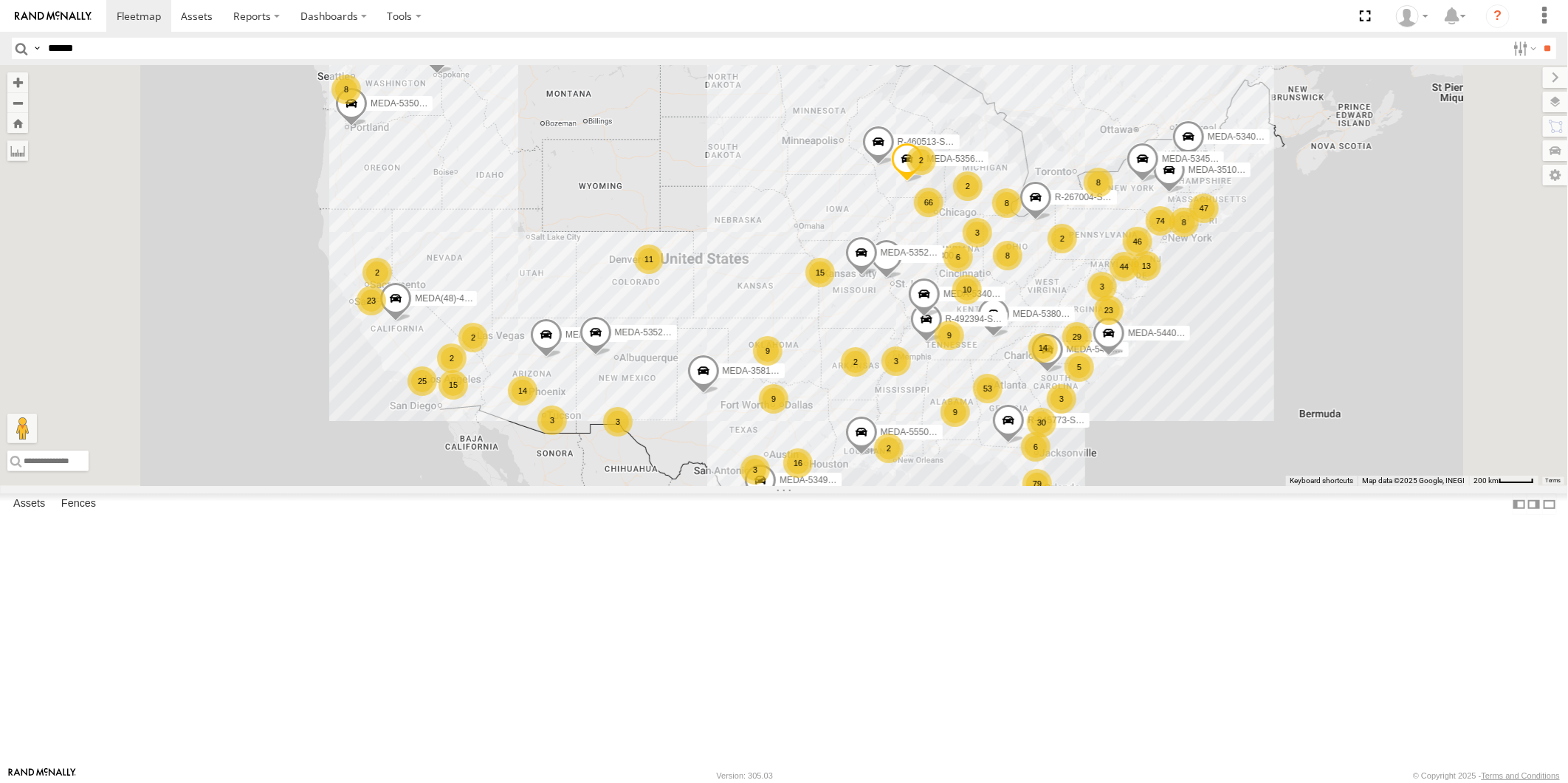
type input "******"
click at [1539, 38] on input "**" at bounding box center [1548, 48] width 17 height 21
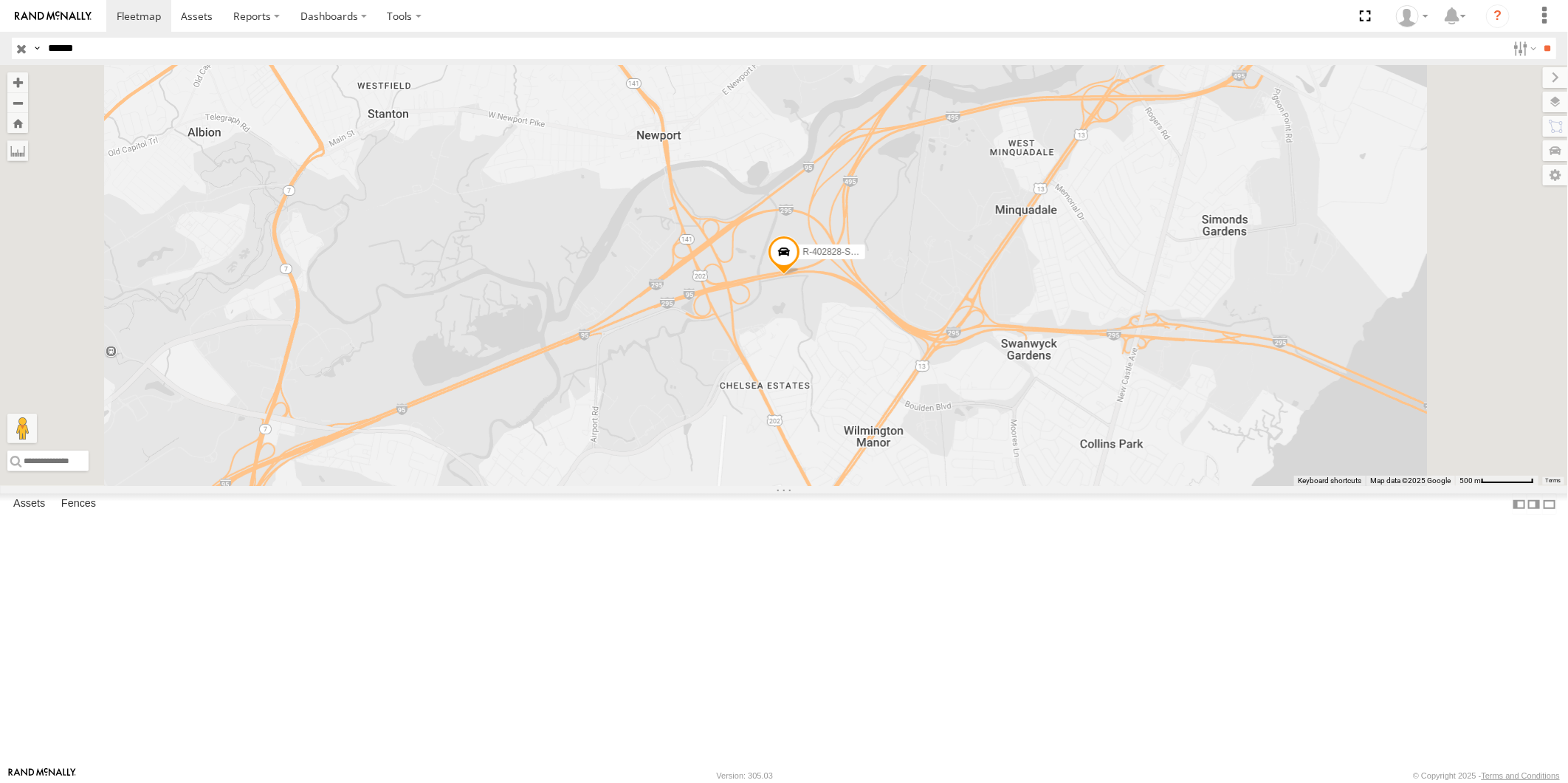
click at [0, 0] on link at bounding box center [0, 0] width 0 height 0
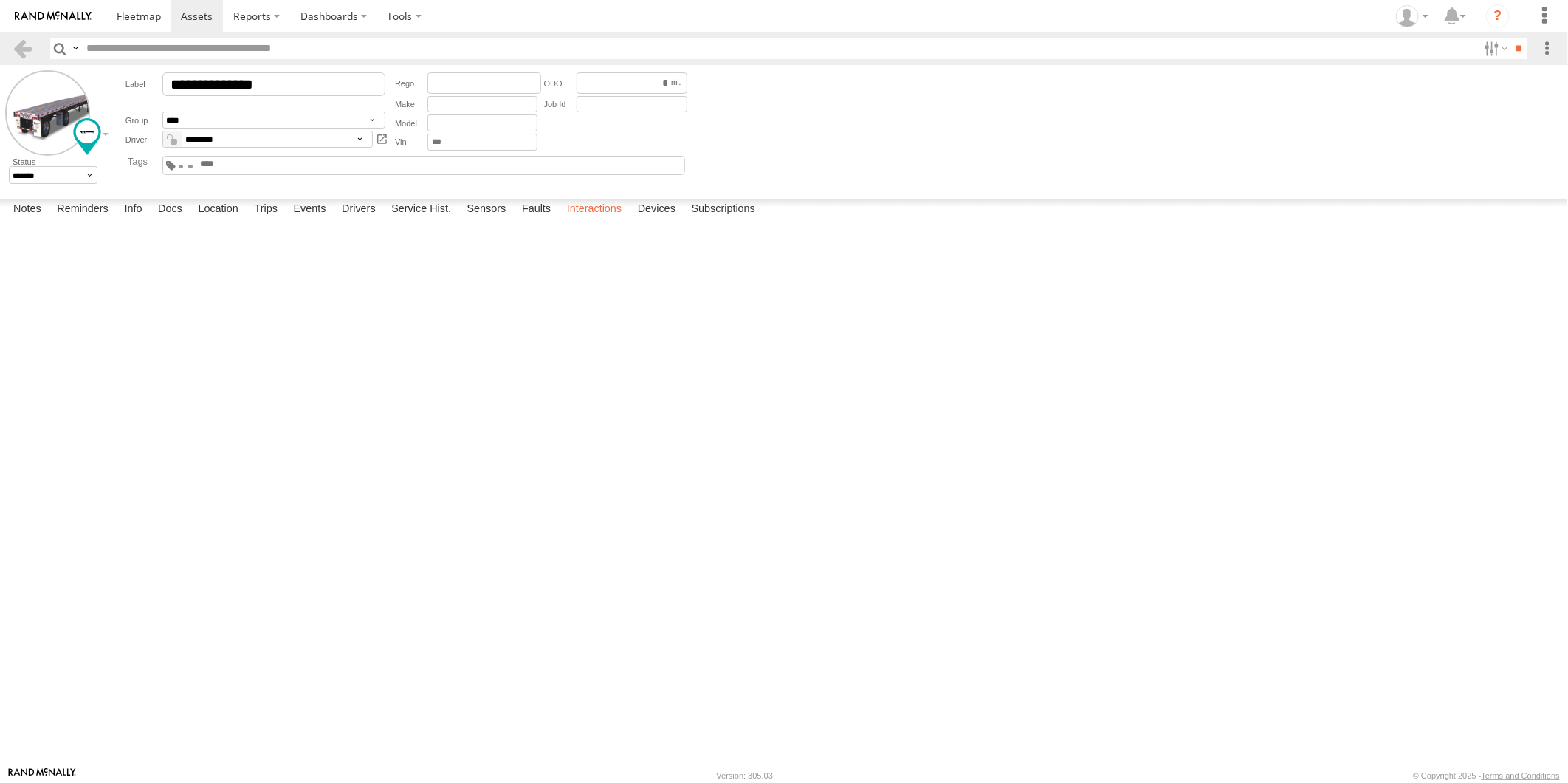
click at [601, 220] on label "Interactions" at bounding box center [595, 209] width 70 height 20
click at [0, 0] on link "View Interaction Report" at bounding box center [0, 0] width 0 height 0
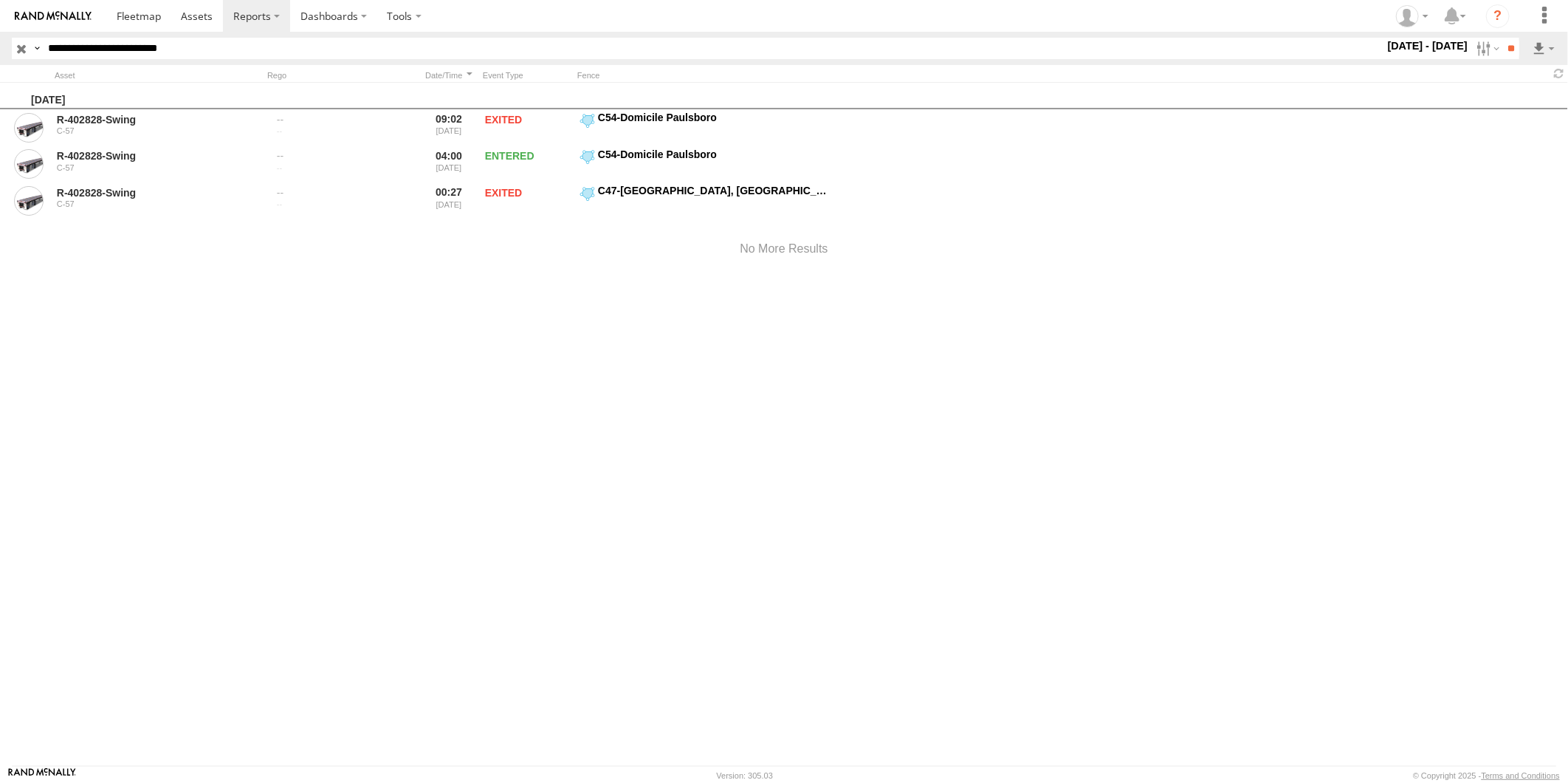
click at [23, 47] on input "button" at bounding box center [21, 48] width 19 height 21
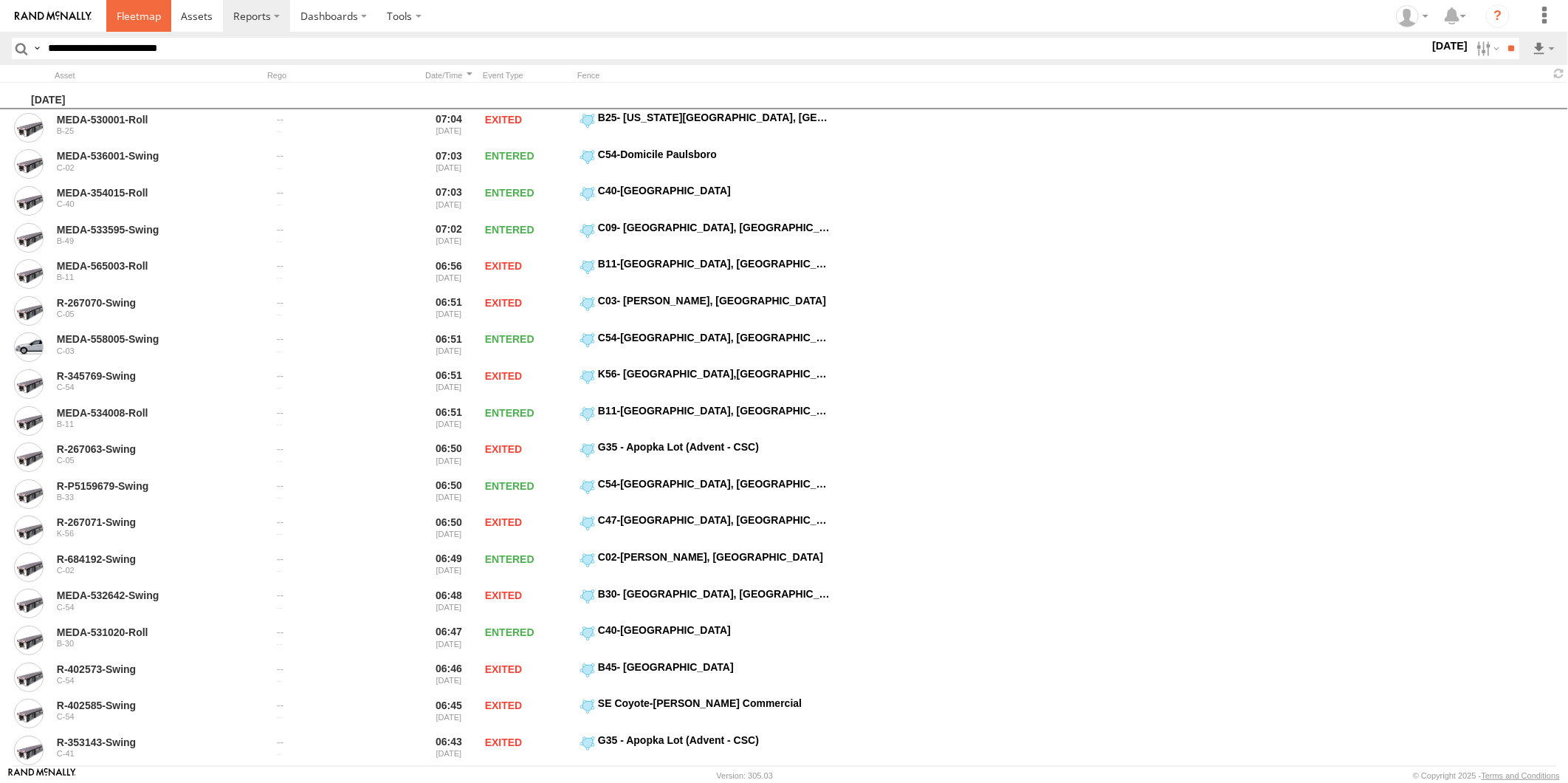
click at [144, 12] on span at bounding box center [139, 15] width 44 height 14
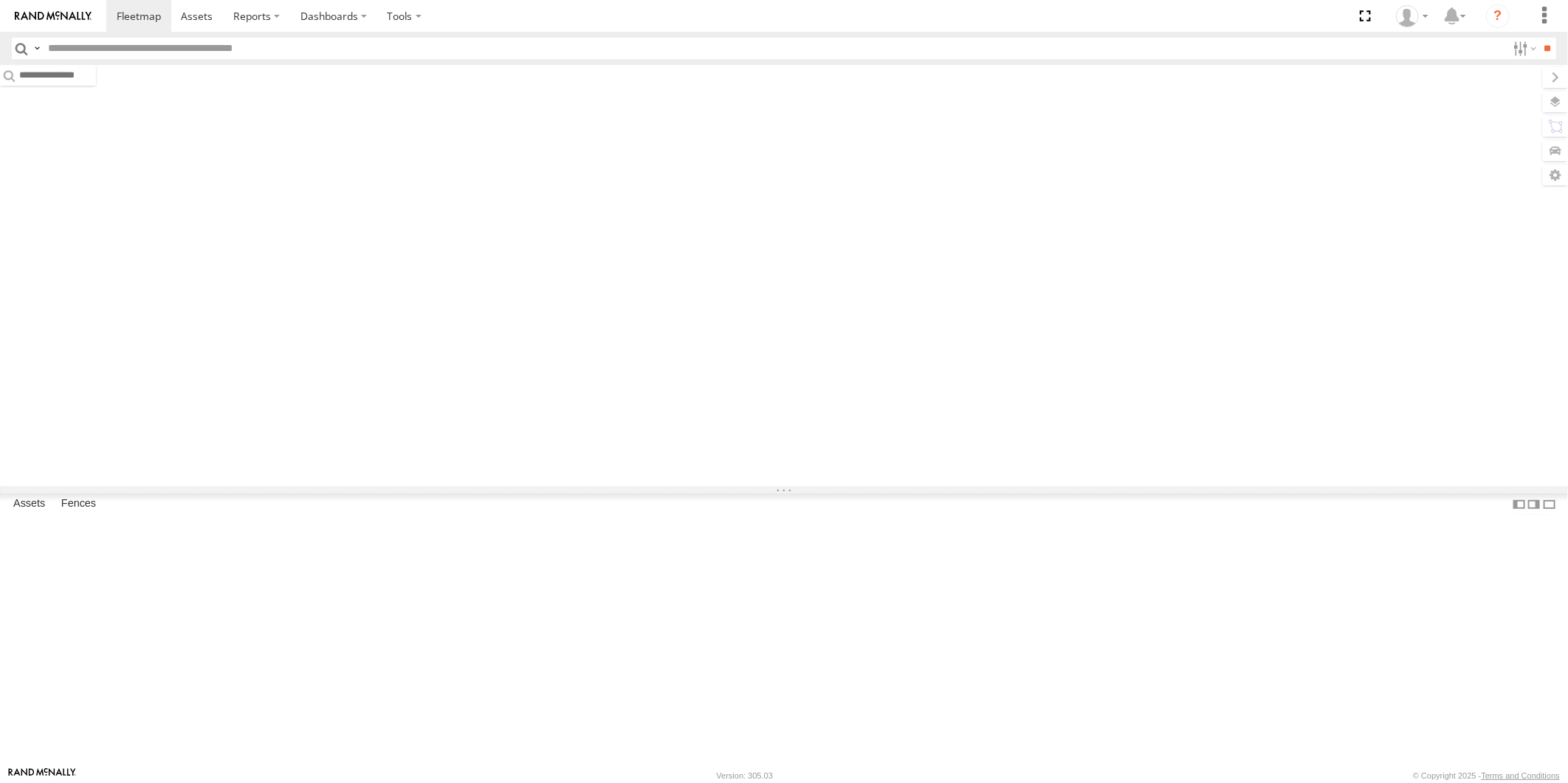
type input "******"
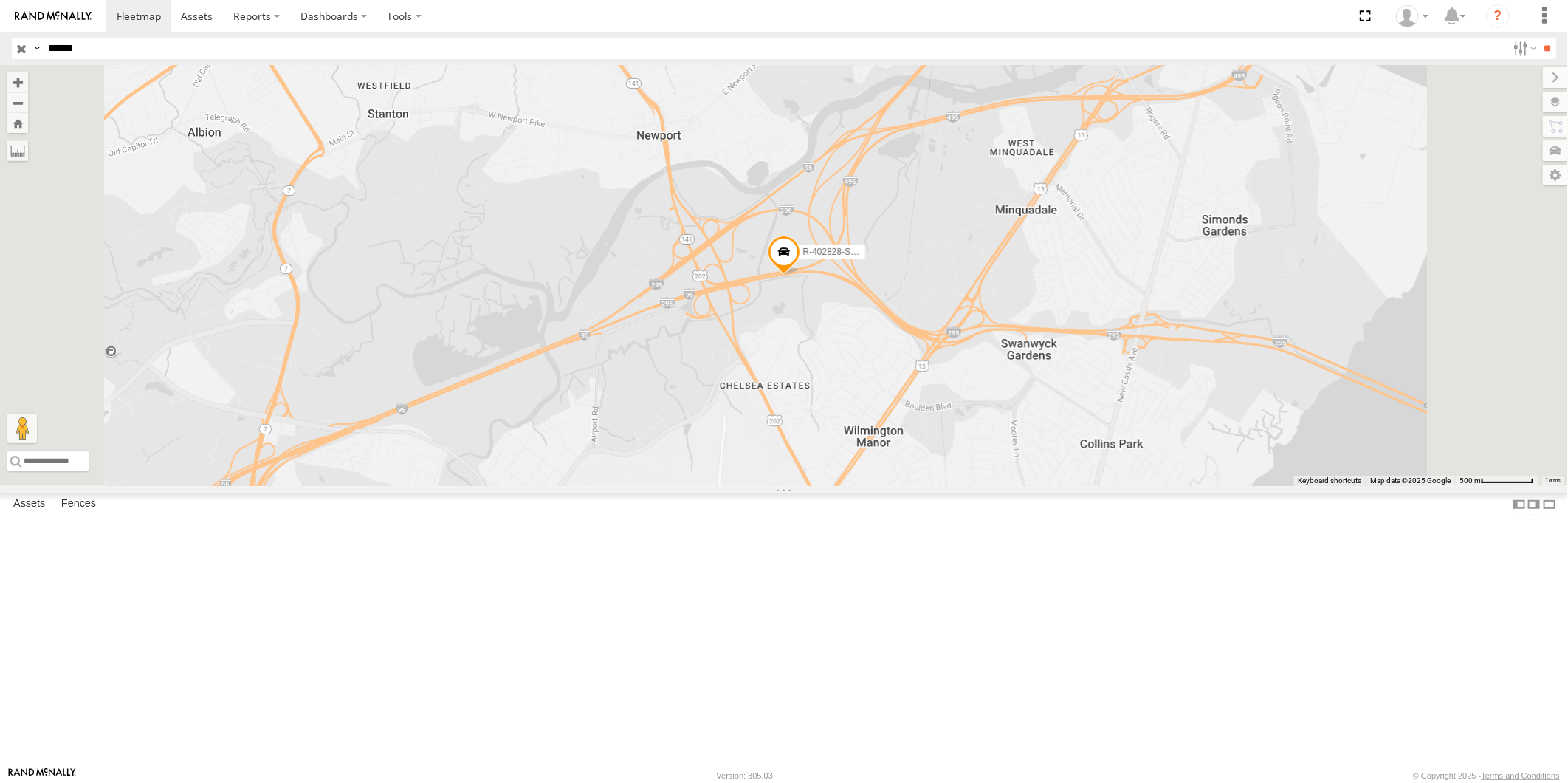
click at [0, 0] on link at bounding box center [0, 0] width 0 height 0
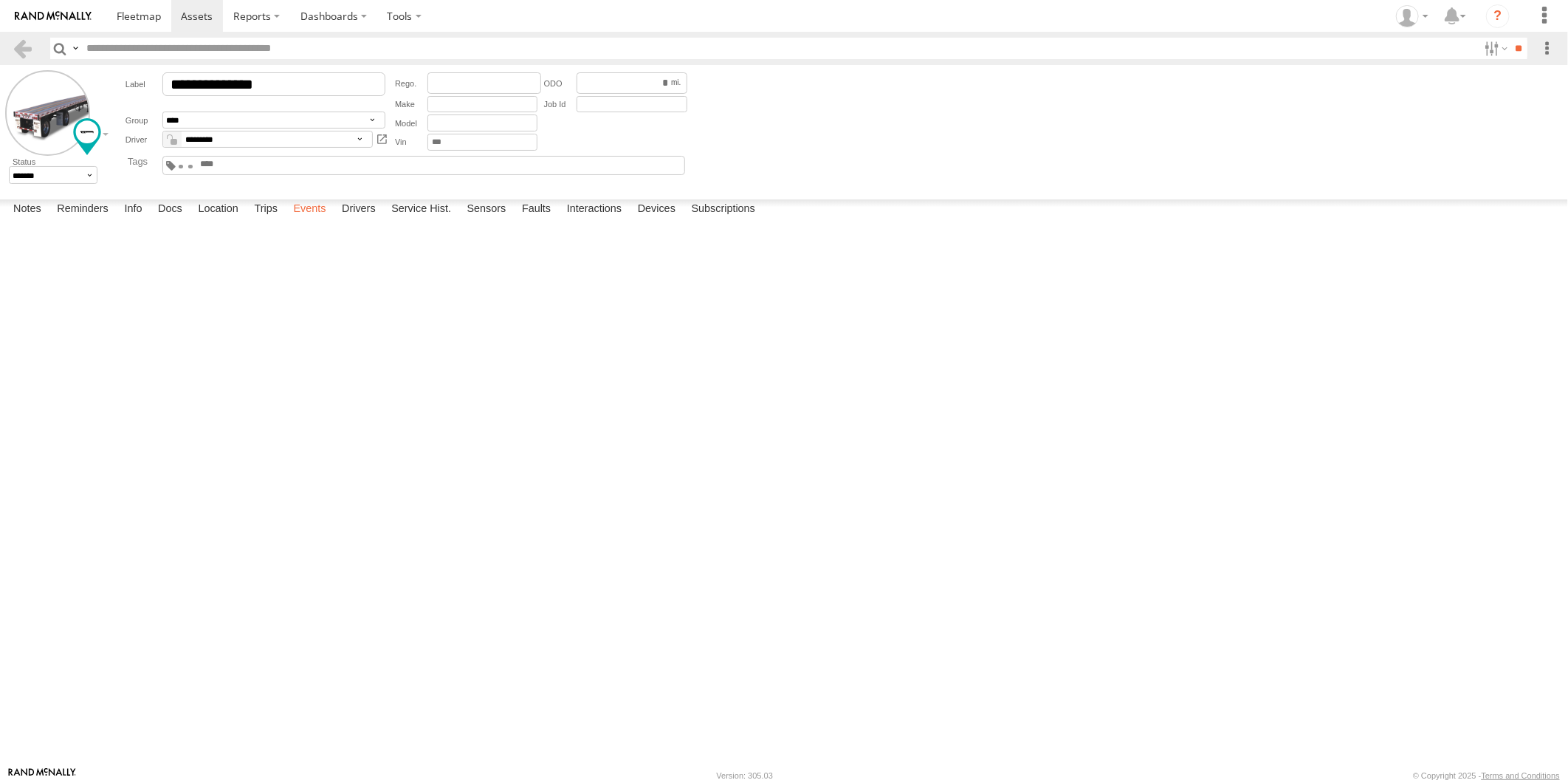
click at [306, 220] on label "Events" at bounding box center [308, 209] width 47 height 20
